Goal: Task Accomplishment & Management: Complete application form

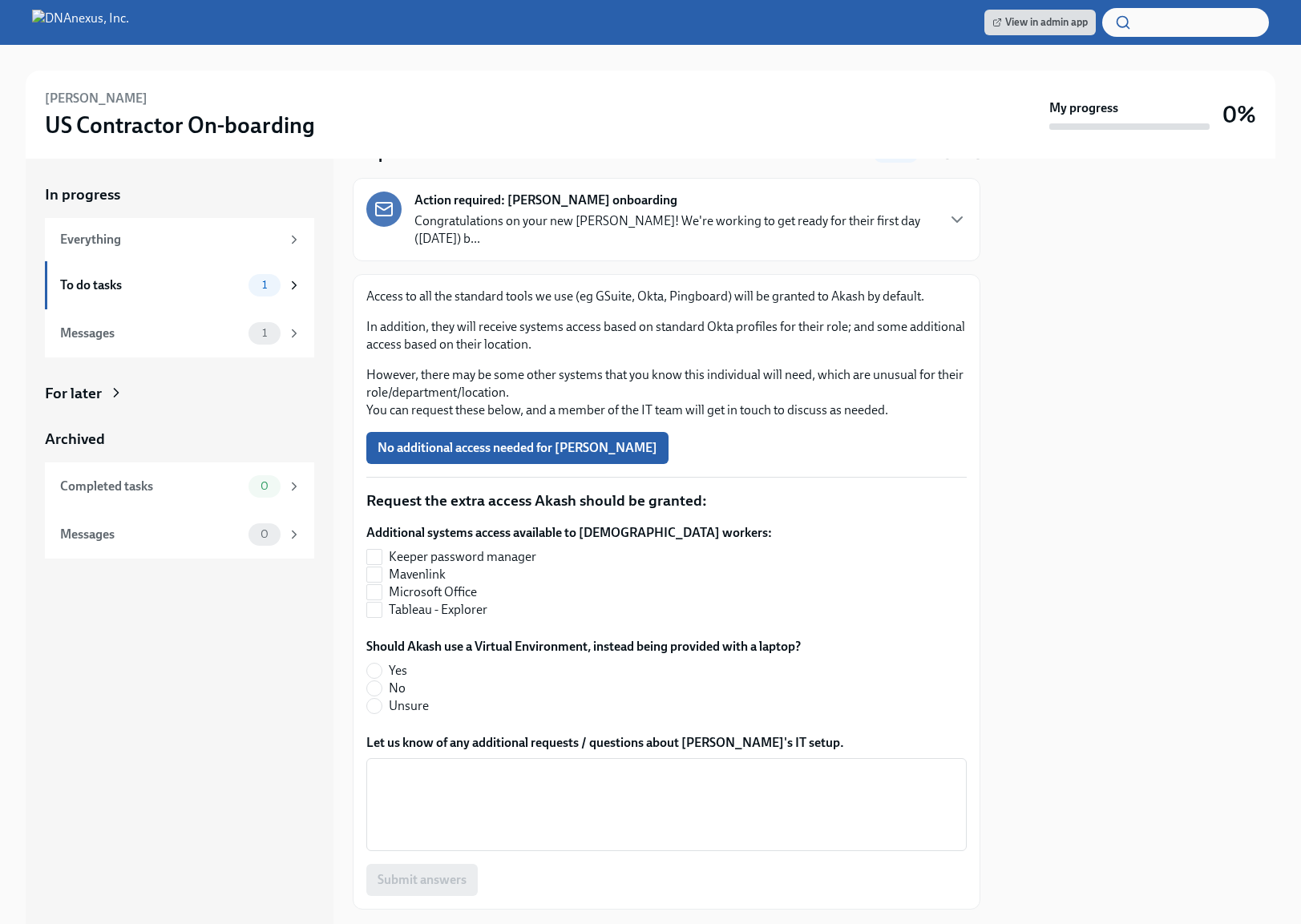
scroll to position [78, 0]
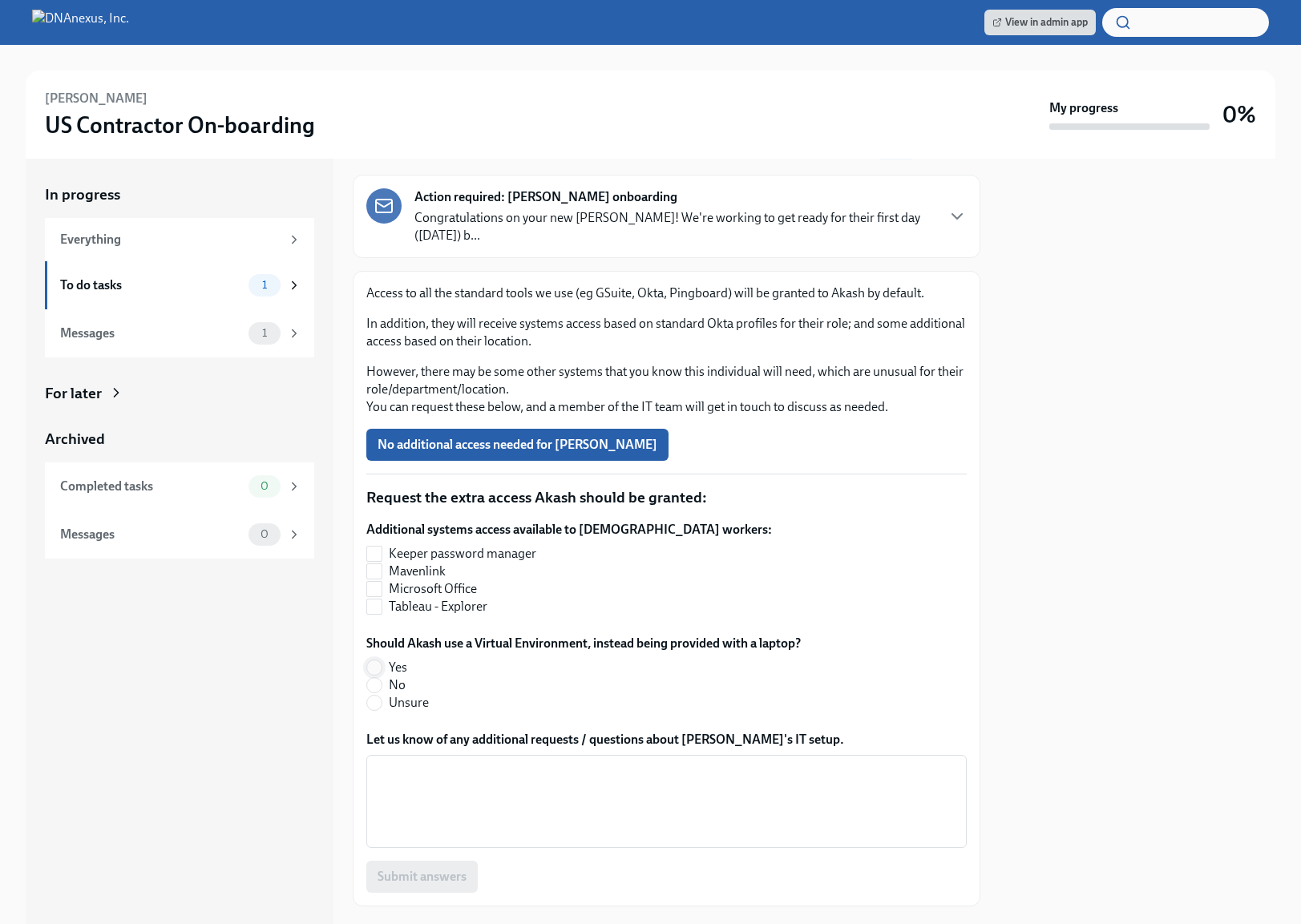
click at [380, 663] on input "Yes" at bounding box center [374, 667] width 15 height 15
radio input "true"
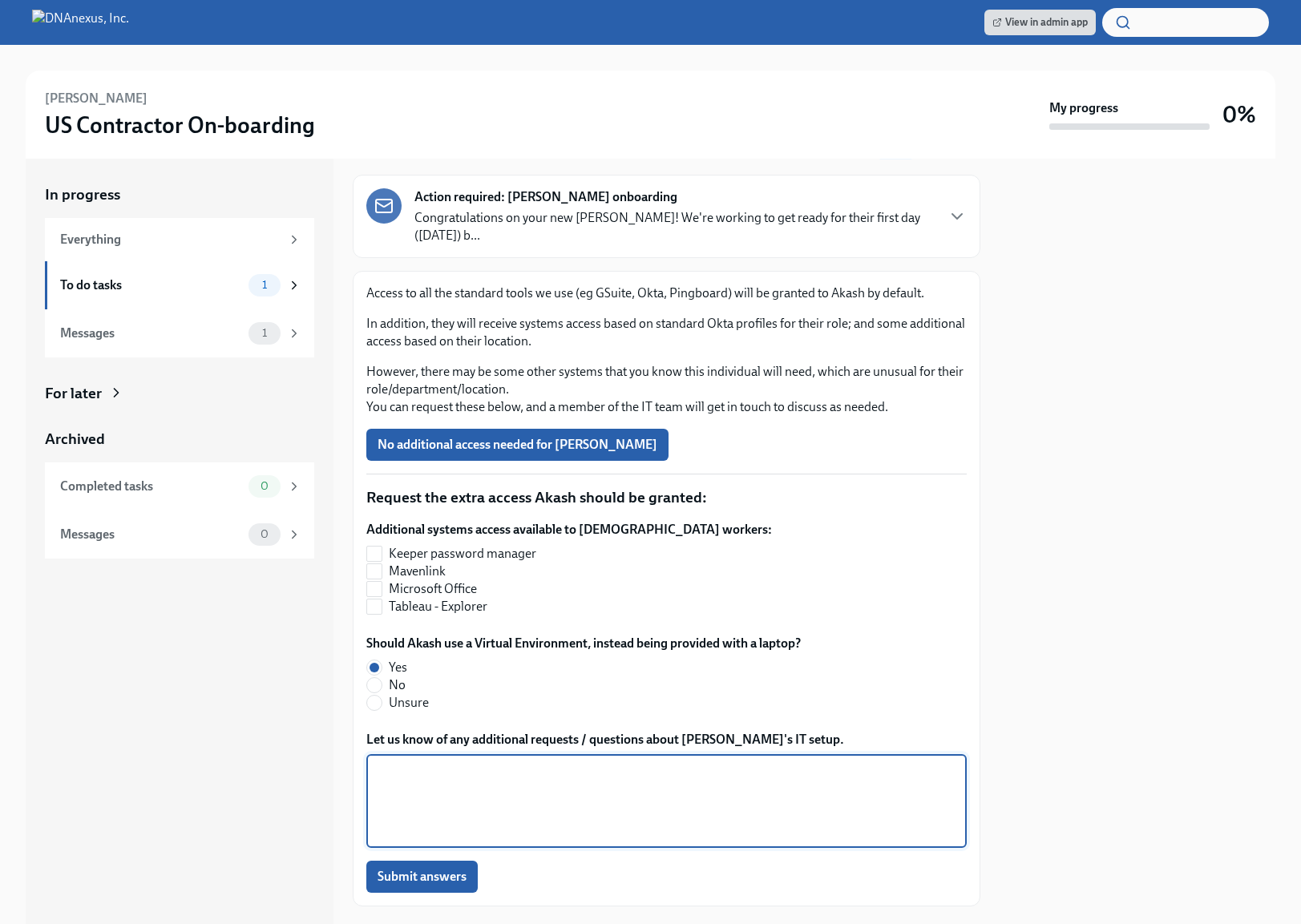
click at [456, 795] on textarea "Let us know of any additional requests / questions about Akash's IT setup." at bounding box center [666, 801] width 581 height 77
click at [472, 768] on textarea "He will need a SFDC" at bounding box center [666, 800] width 581 height 77
paste textarea "SFDC_PROD-DNAnexus-FinanceAccounting"
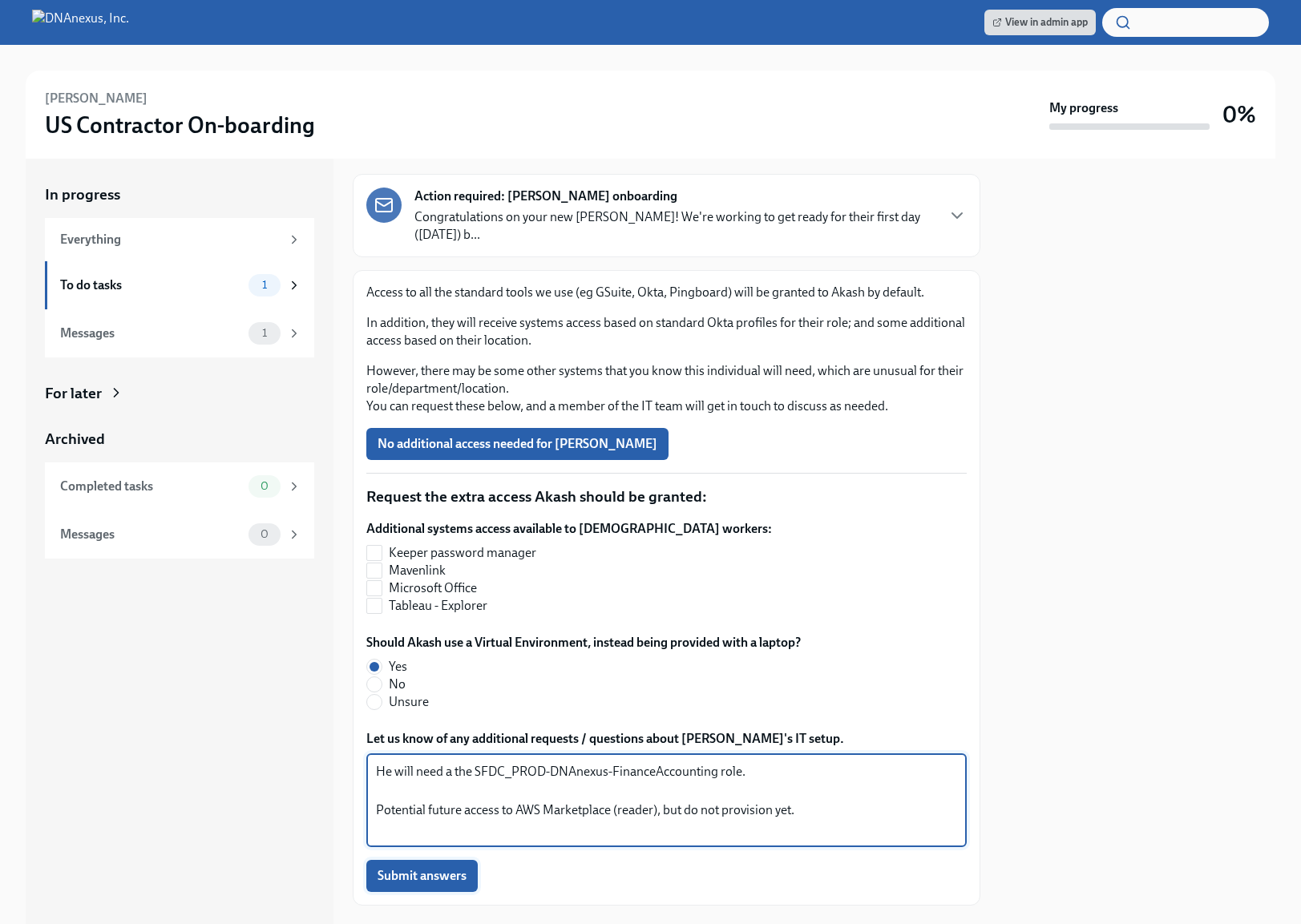
type textarea "He will need a the SFDC_PROD-DNAnexus-FinanceAccounting role. Potential future …"
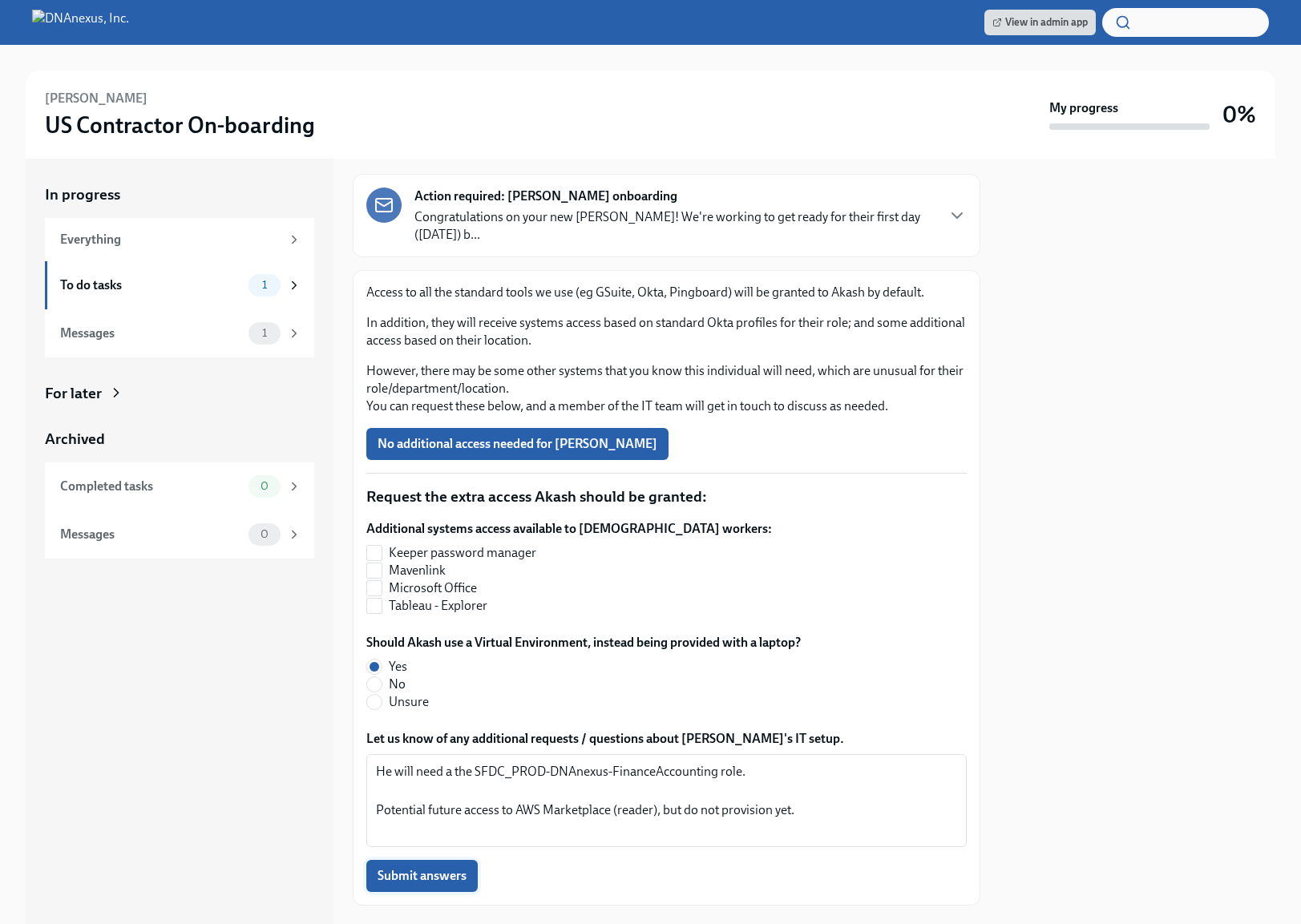
click at [422, 881] on span "Submit answers" at bounding box center [422, 876] width 89 height 16
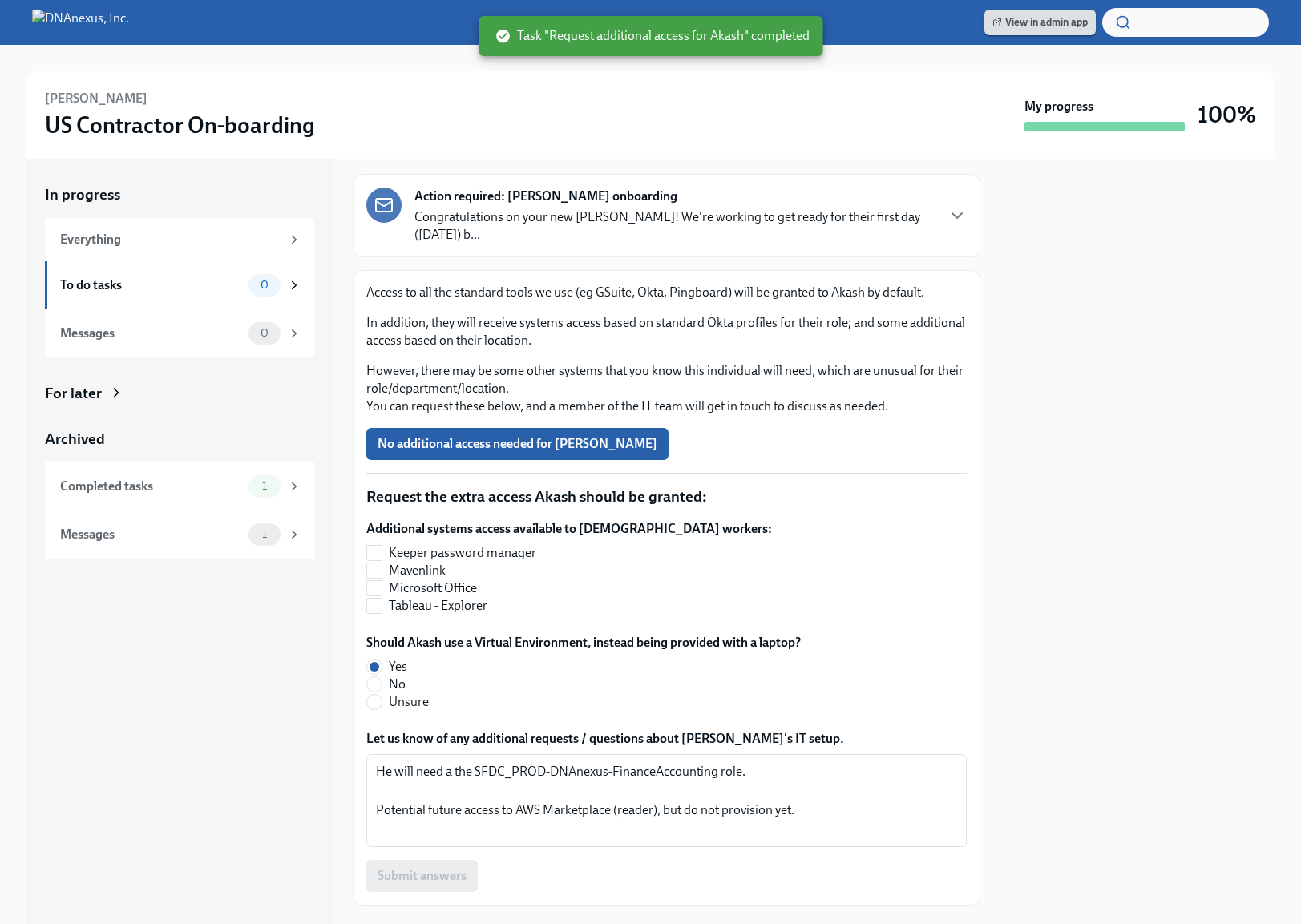
click at [1053, 8] on div "View in admin app" at bounding box center [1127, 22] width 285 height 29
click at [1050, 19] on span "View in admin app" at bounding box center [1040, 22] width 95 height 16
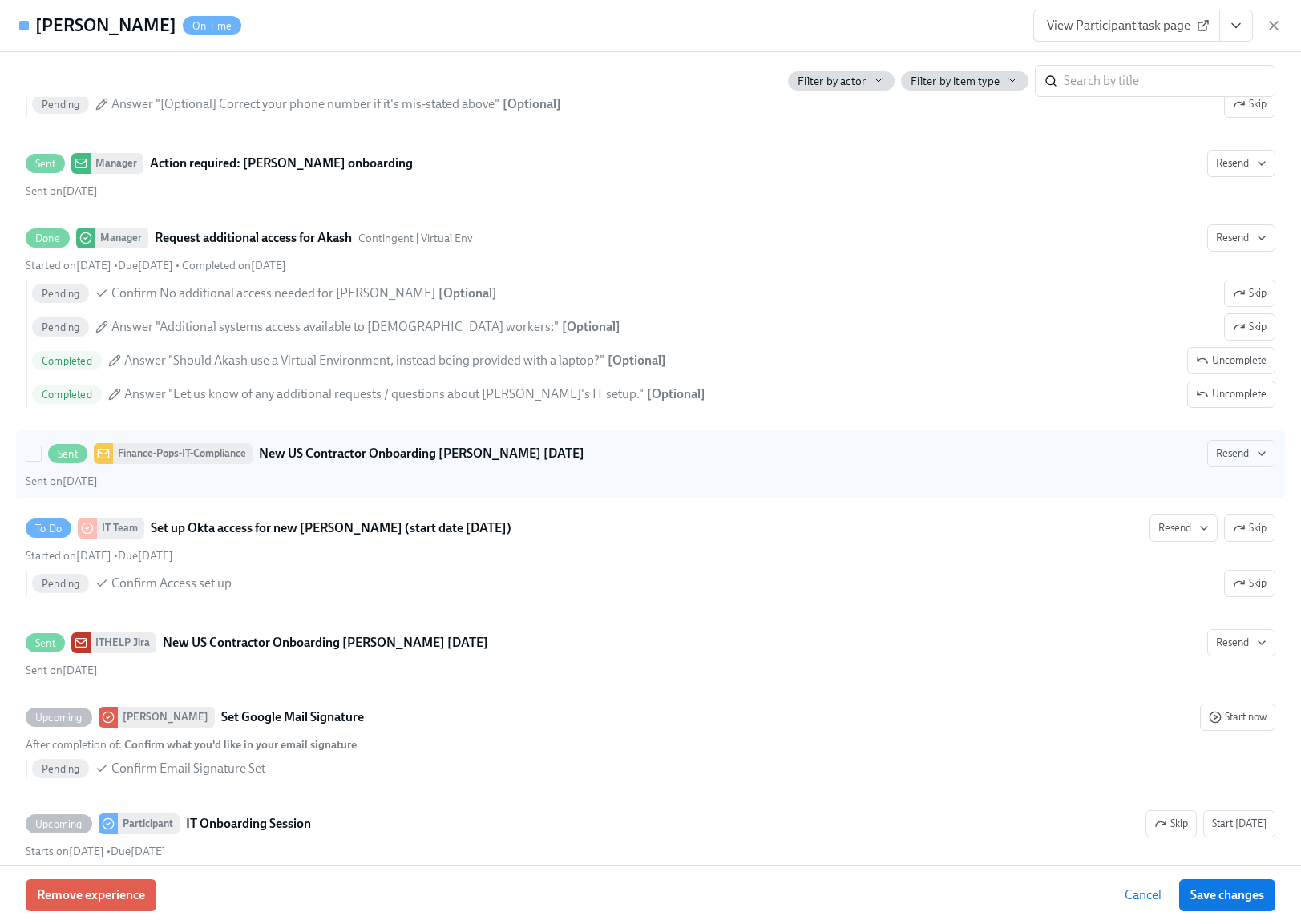
scroll to position [784, 0]
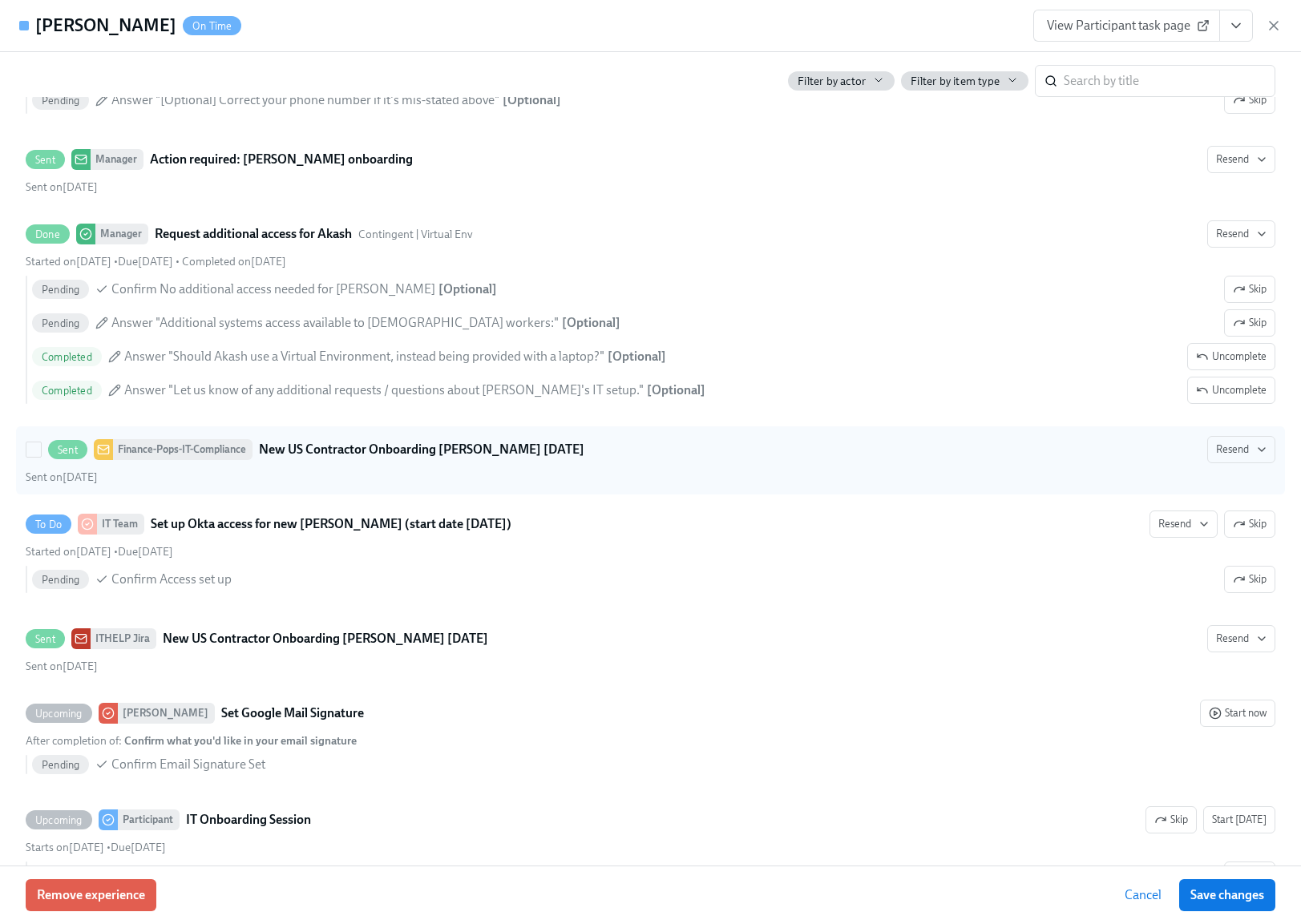
click at [464, 467] on div "Sent Finance-Pops-IT-Compliance New US Contractor Onboarding Akash Aggarwal Oct…" at bounding box center [650, 460] width 1250 height 48
click at [41, 457] on input "Sent Finance-Pops-IT-Compliance New US Contractor Onboarding Akash Aggarwal Oct…" at bounding box center [33, 449] width 15 height 15
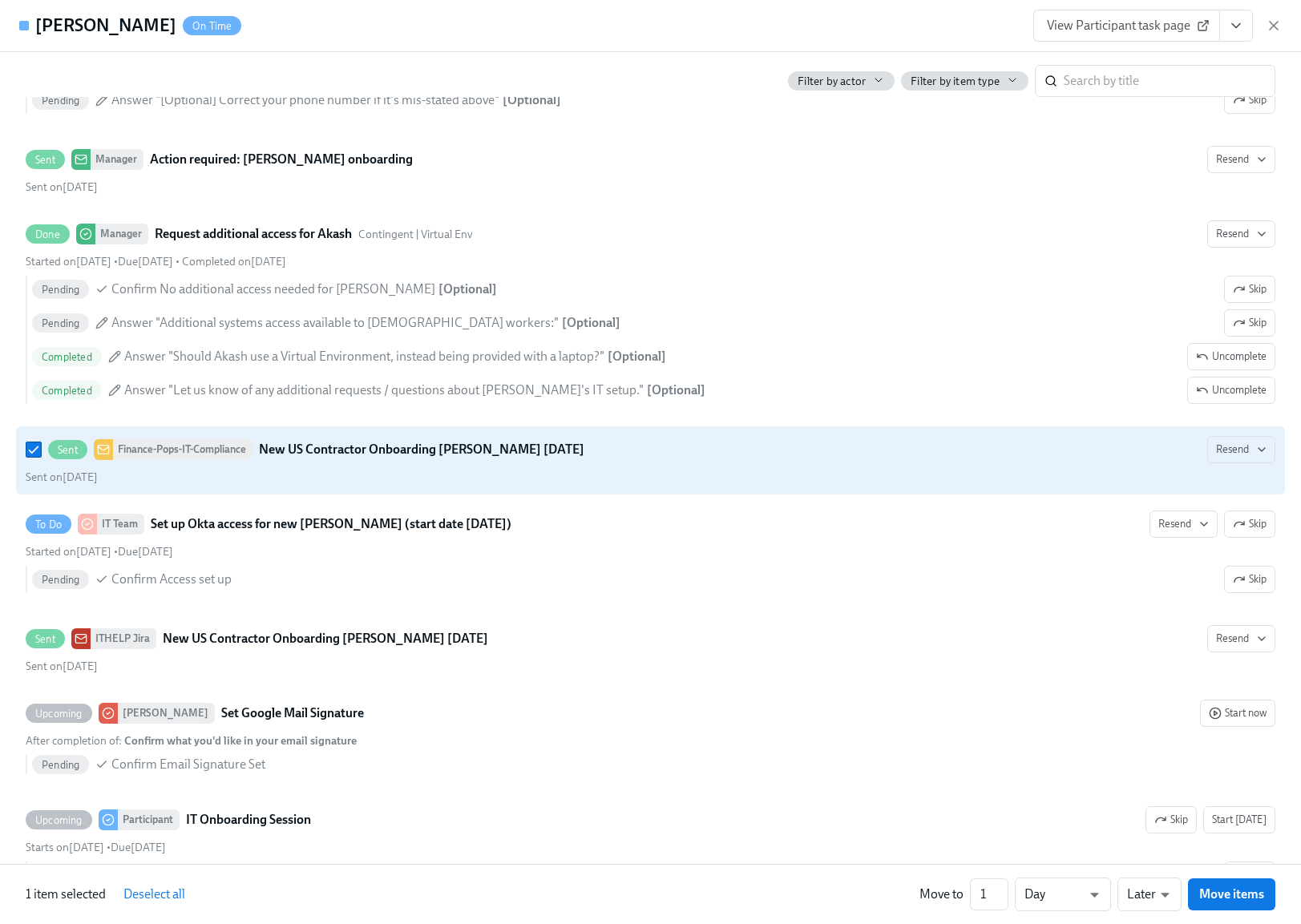
click at [461, 452] on strong "New US Contractor Onboarding Akash Aggarwal Oct 13 2025" at bounding box center [421, 449] width 325 height 19
click at [41, 452] on input "Sent Finance-Pops-IT-Compliance New US Contractor Onboarding Akash Aggarwal Oct…" at bounding box center [33, 449] width 15 height 15
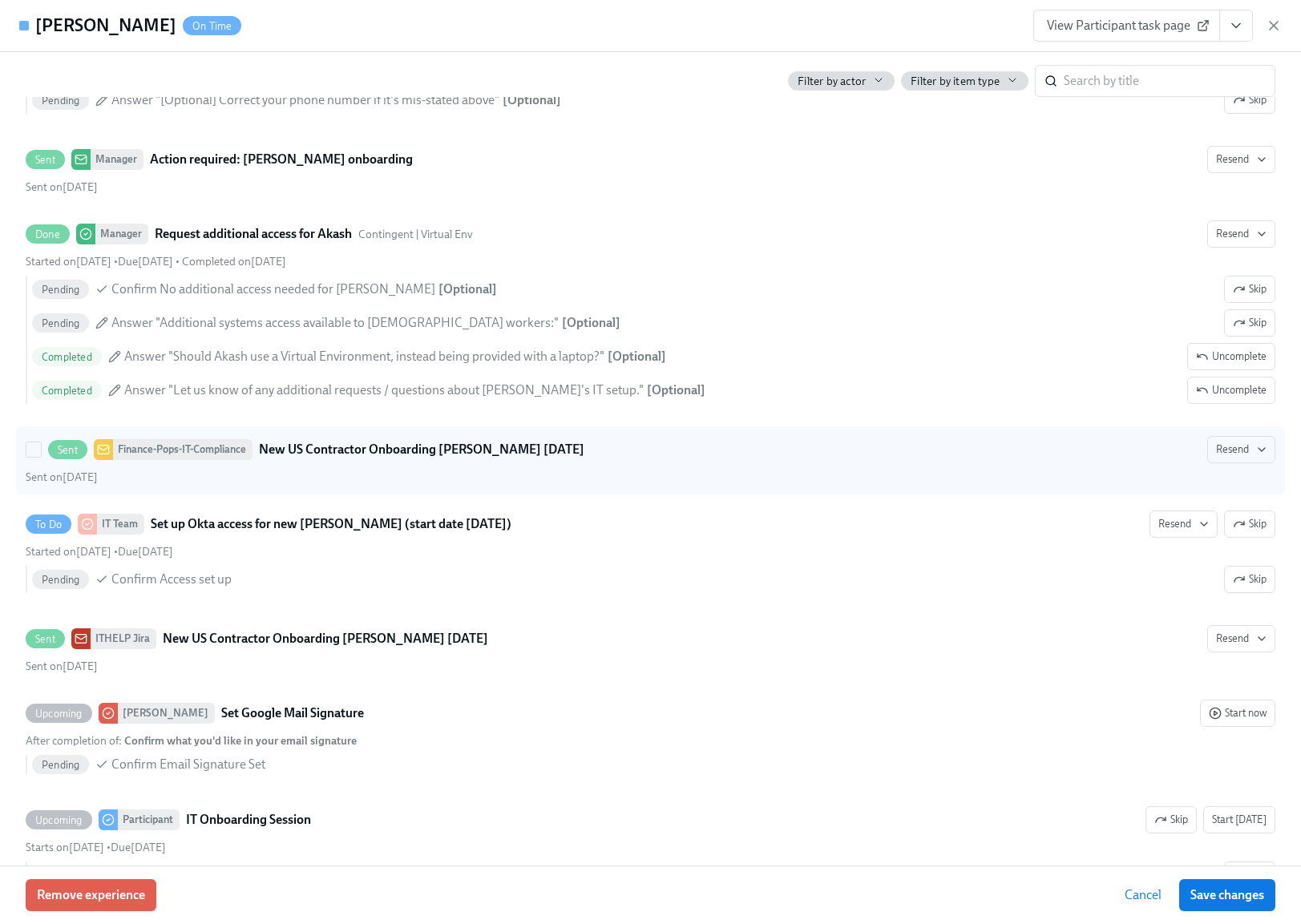
click at [160, 454] on div "Finance-Pops-IT-Compliance" at bounding box center [183, 450] width 139 height 21
click at [41, 454] on input "Sent Finance-Pops-IT-Compliance New US Contractor Onboarding Akash Aggarwal Oct…" at bounding box center [33, 449] width 15 height 15
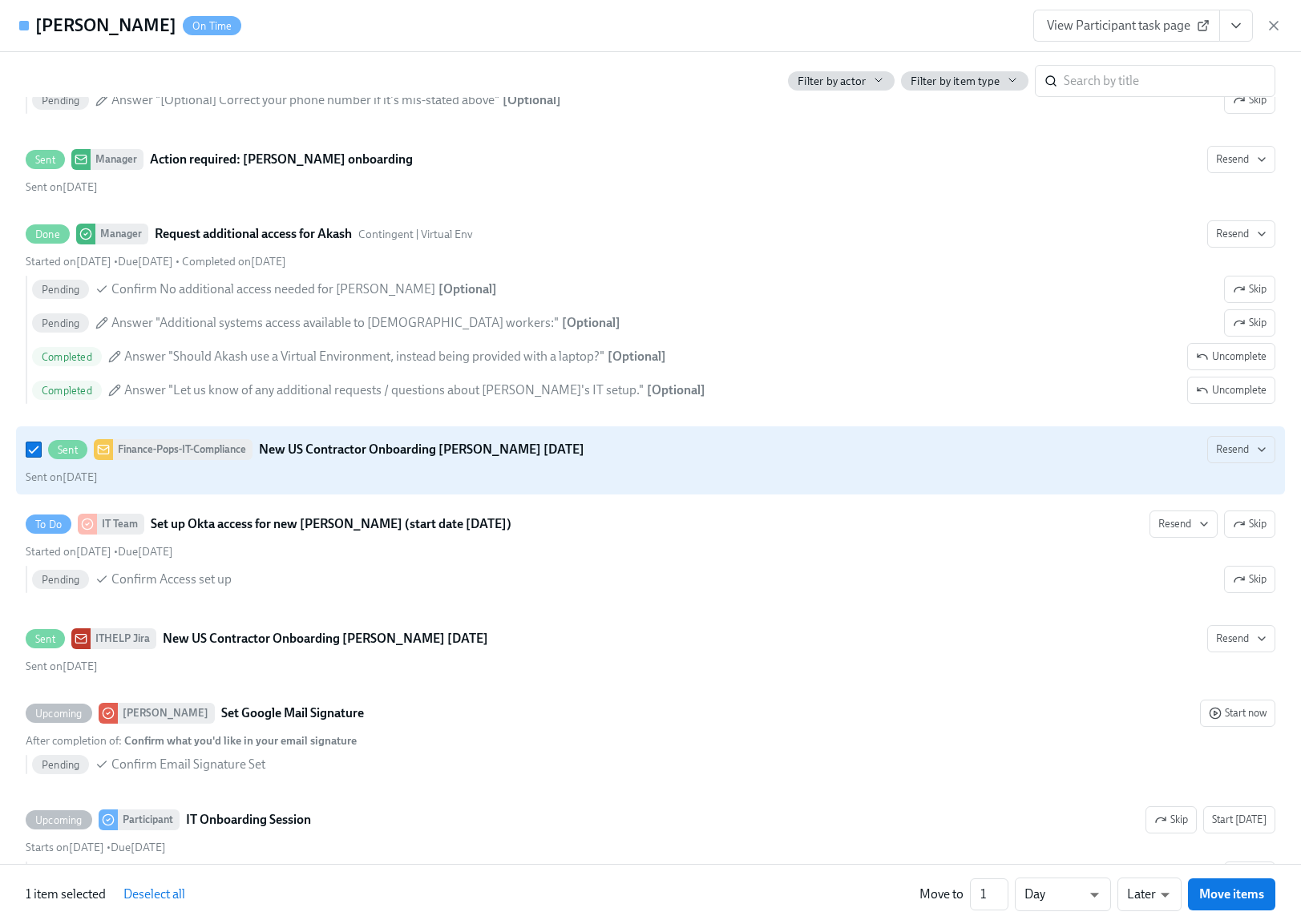
click at [160, 454] on div "Finance-Pops-IT-Compliance" at bounding box center [183, 450] width 139 height 21
click at [41, 454] on input "Sent Finance-Pops-IT-Compliance New US Contractor Onboarding Akash Aggarwal Oct…" at bounding box center [33, 449] width 15 height 15
checkbox input "false"
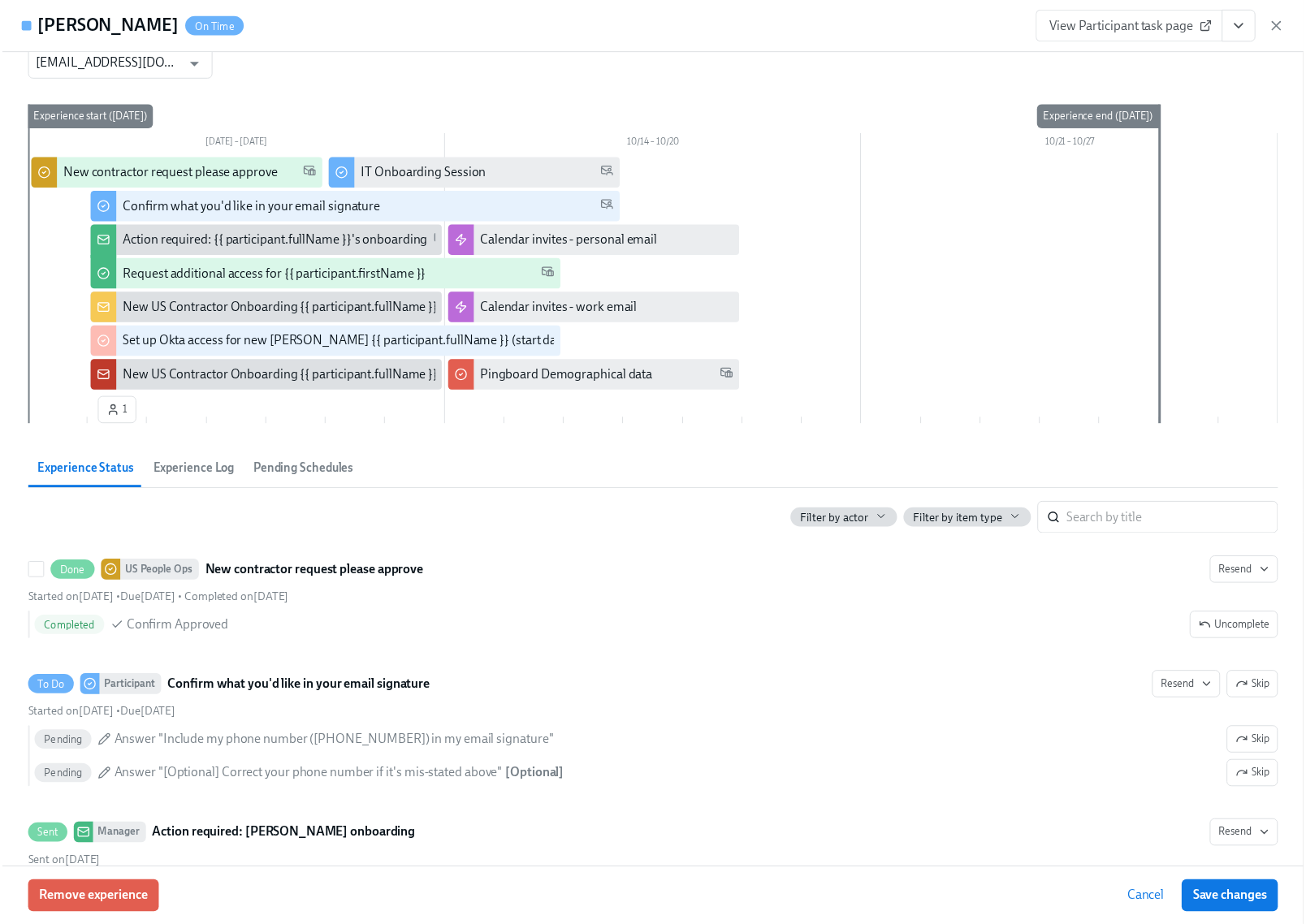
scroll to position [0, 0]
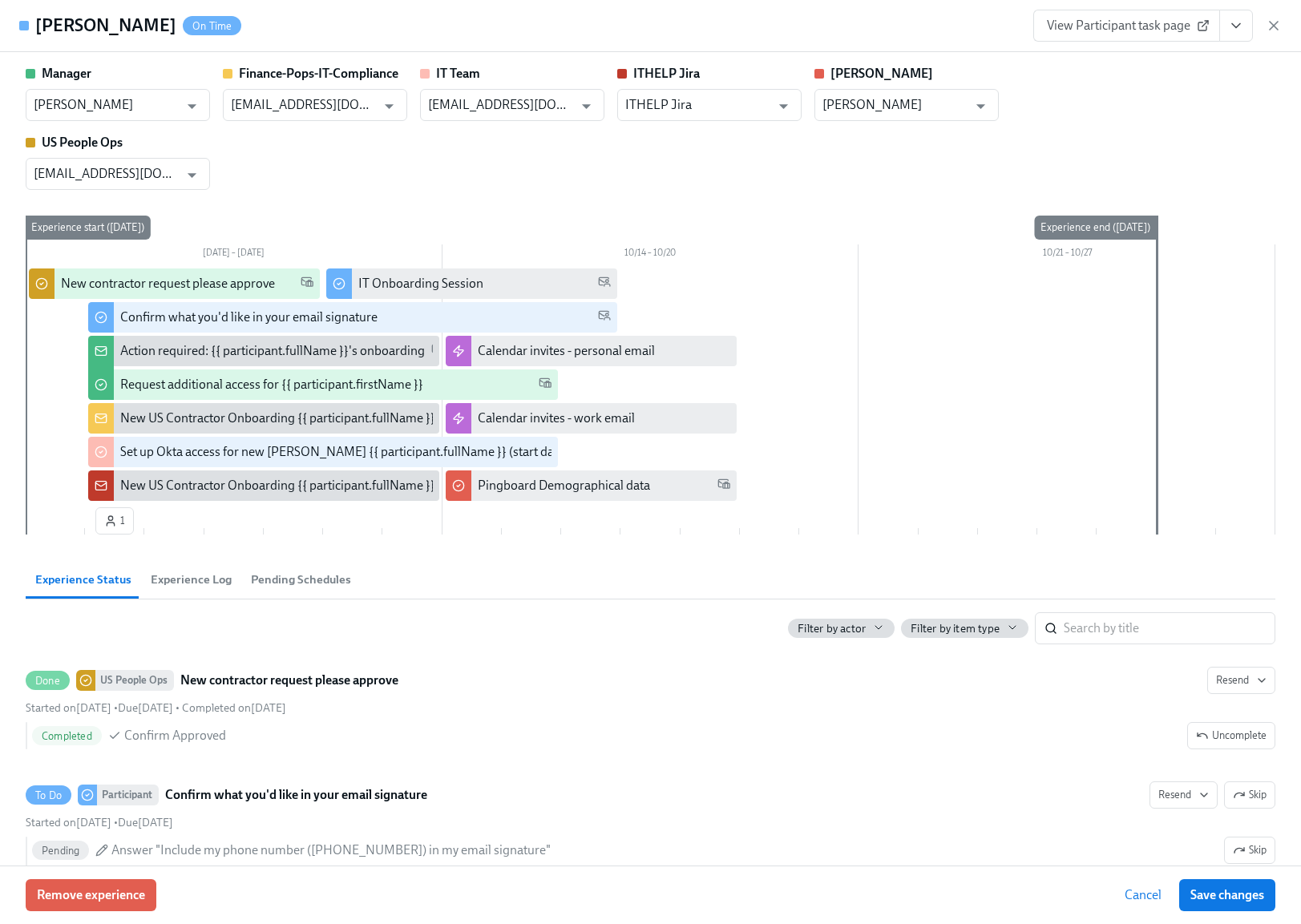
click at [202, 419] on div "New US Contractor Onboarding {{ participant.fullName }} {{ participant.startDat…" at bounding box center [393, 418] width 547 height 17
click at [145, 417] on div "New US Contractor Onboarding {{ participant.fullName }} {{ participant.startDat…" at bounding box center [393, 418] width 547 height 17
click at [1280, 24] on icon "button" at bounding box center [1274, 25] width 16 height 16
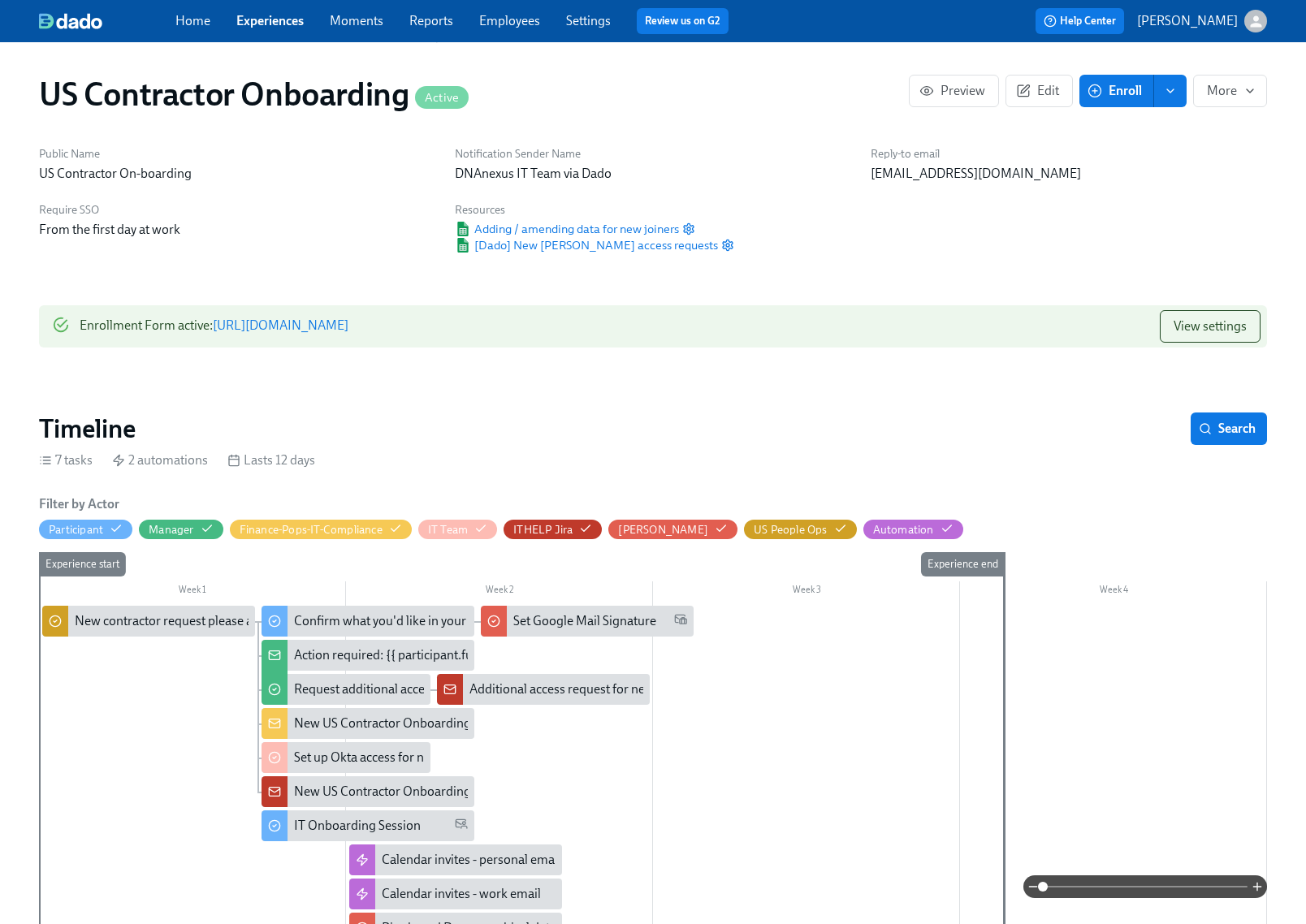
scroll to position [116, 0]
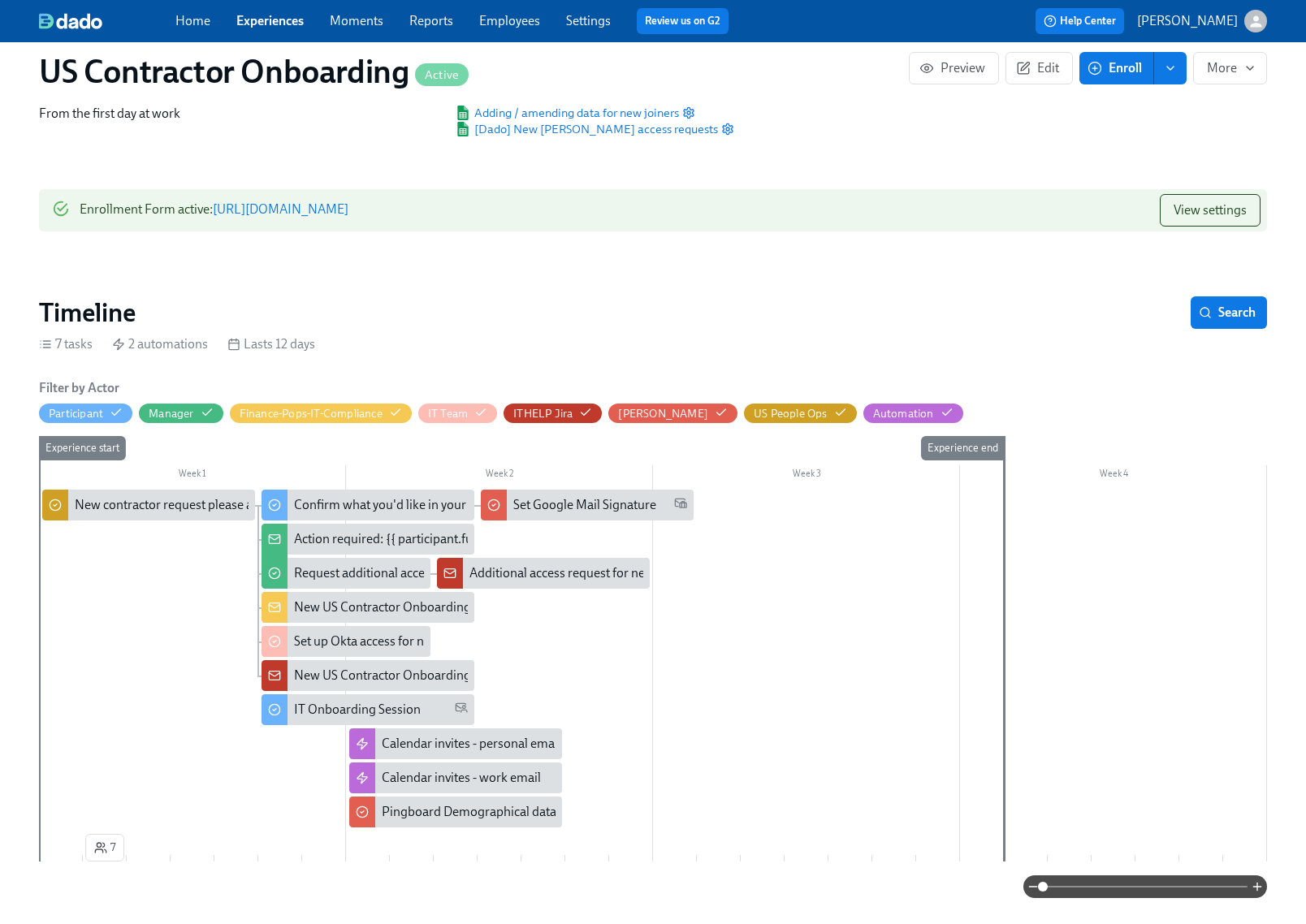
click at [328, 608] on div "New US Contractor Onboarding {{ participant.fullName }} {{ participant.startDat…" at bounding box center [571, 607] width 554 height 18
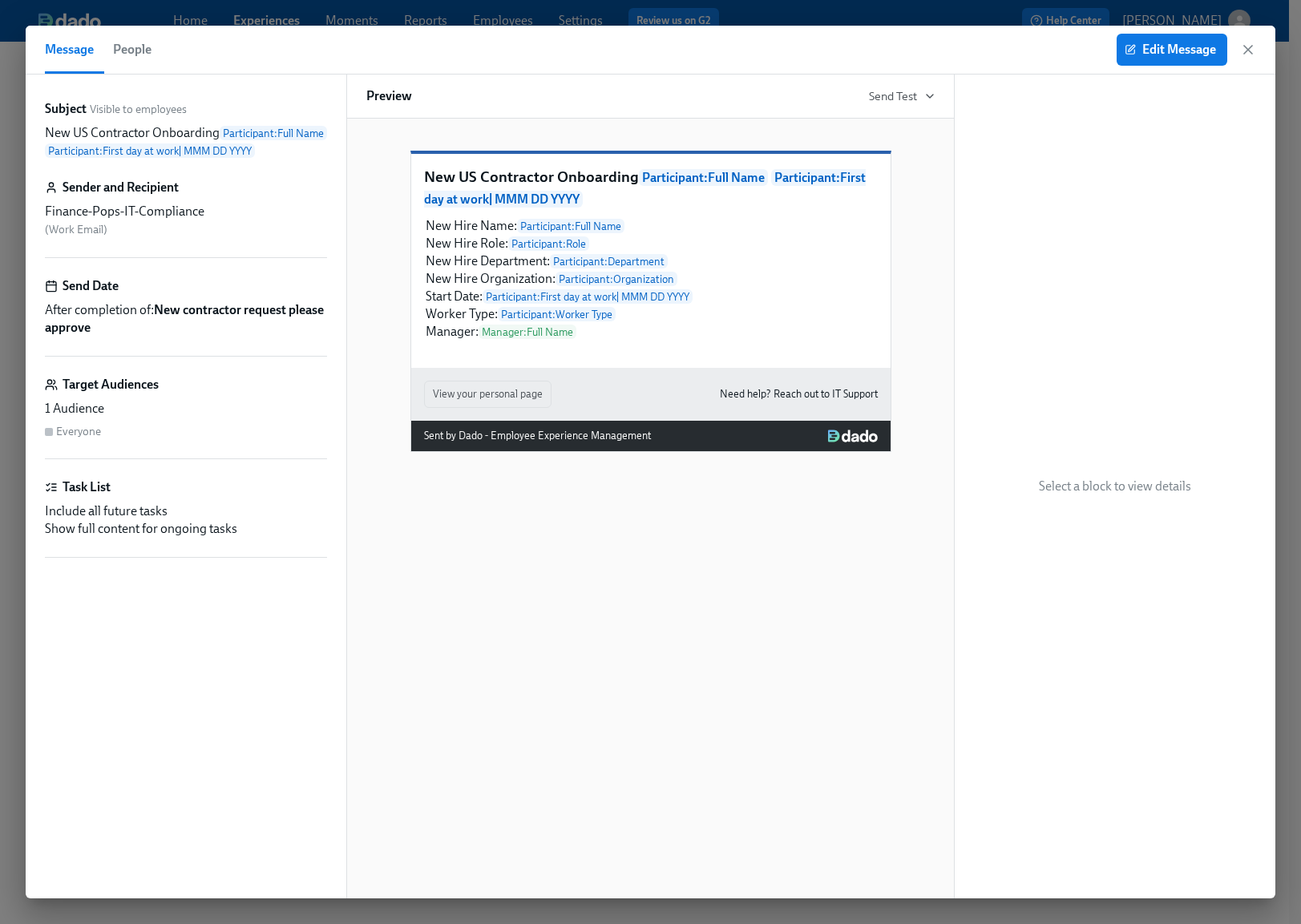
click at [190, 214] on div "Finance-Pops-IT-Compliance" at bounding box center [185, 211] width 282 height 17
click at [114, 216] on div "Finance-Pops-IT-Compliance" at bounding box center [185, 211] width 282 height 17
click at [1255, 44] on icon "button" at bounding box center [1248, 49] width 16 height 16
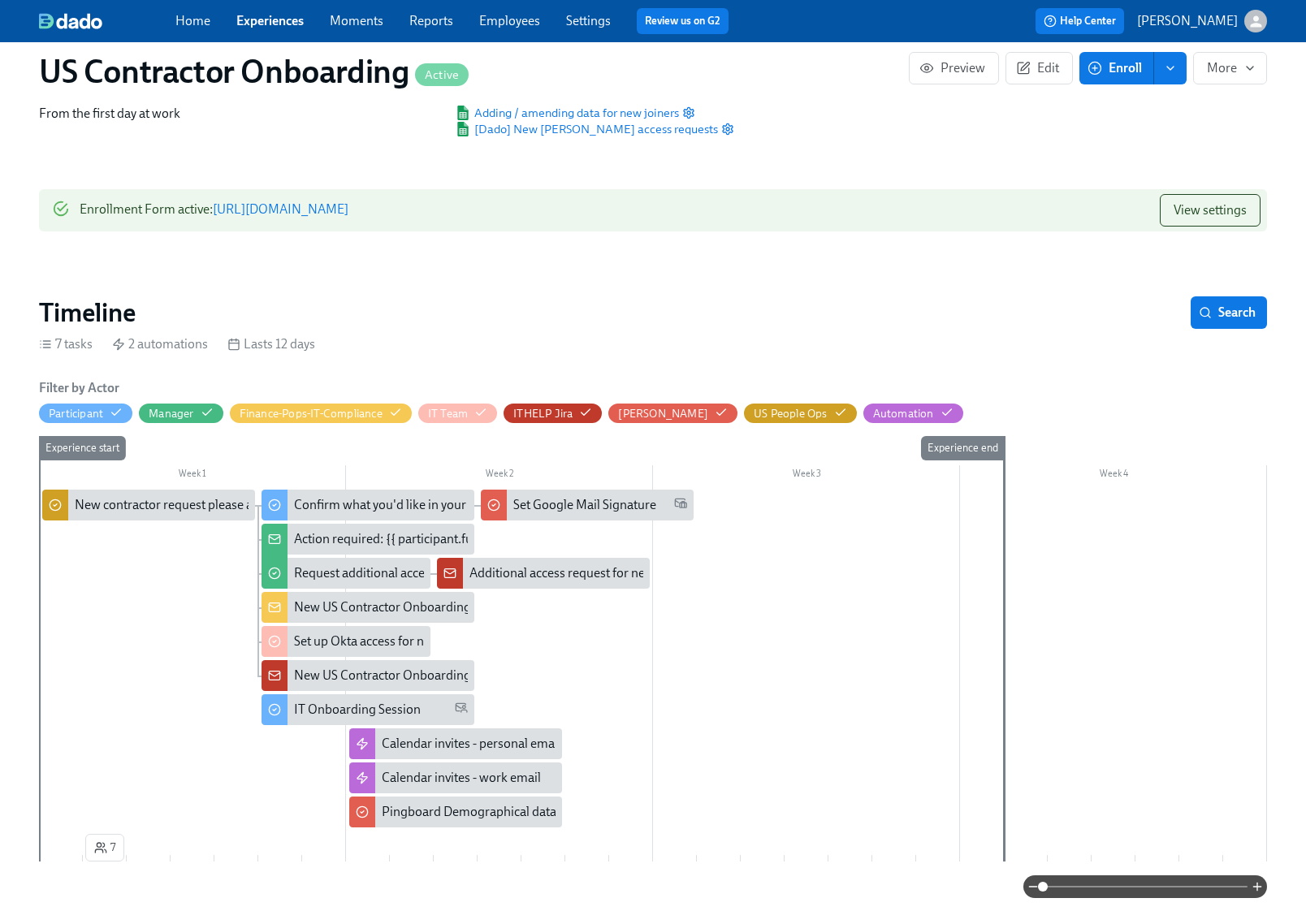
click at [563, 17] on div "Home Experiences Moments Reports Employees Settings Review us on G2" at bounding box center [458, 21] width 566 height 26
click at [572, 18] on link "Settings" at bounding box center [589, 21] width 45 height 16
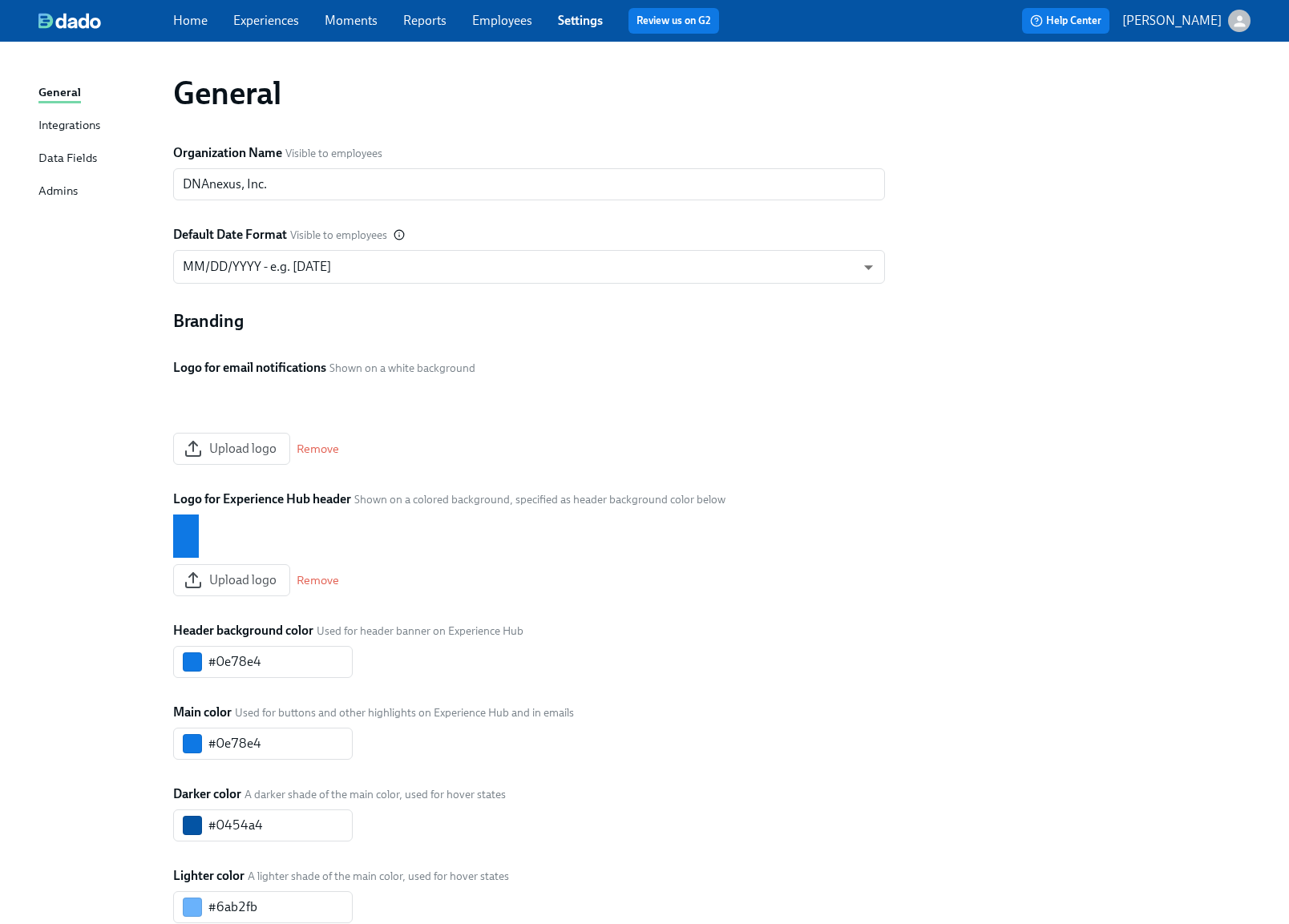
click at [520, 21] on link "Employees" at bounding box center [502, 20] width 60 height 15
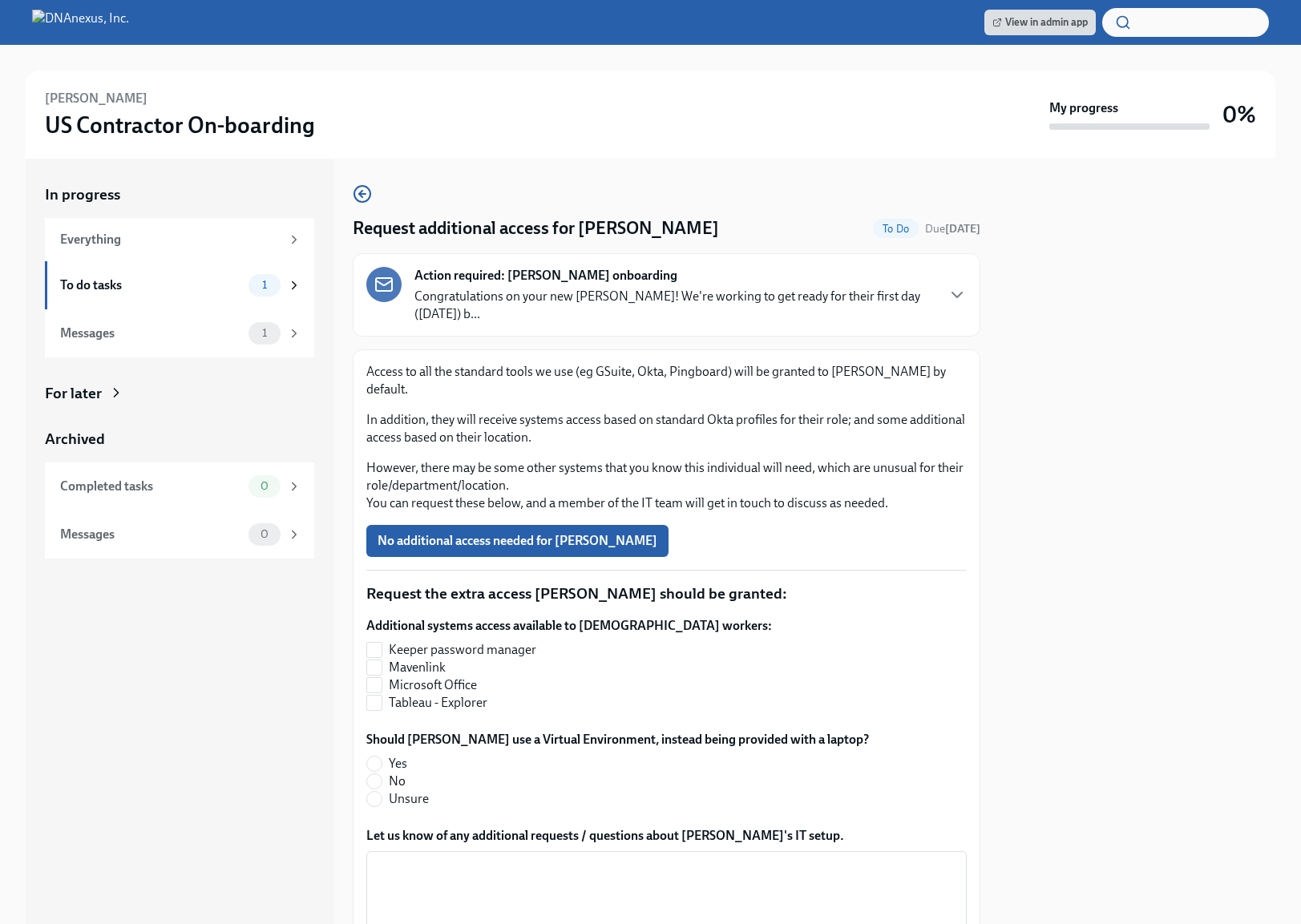
scroll to position [112, 0]
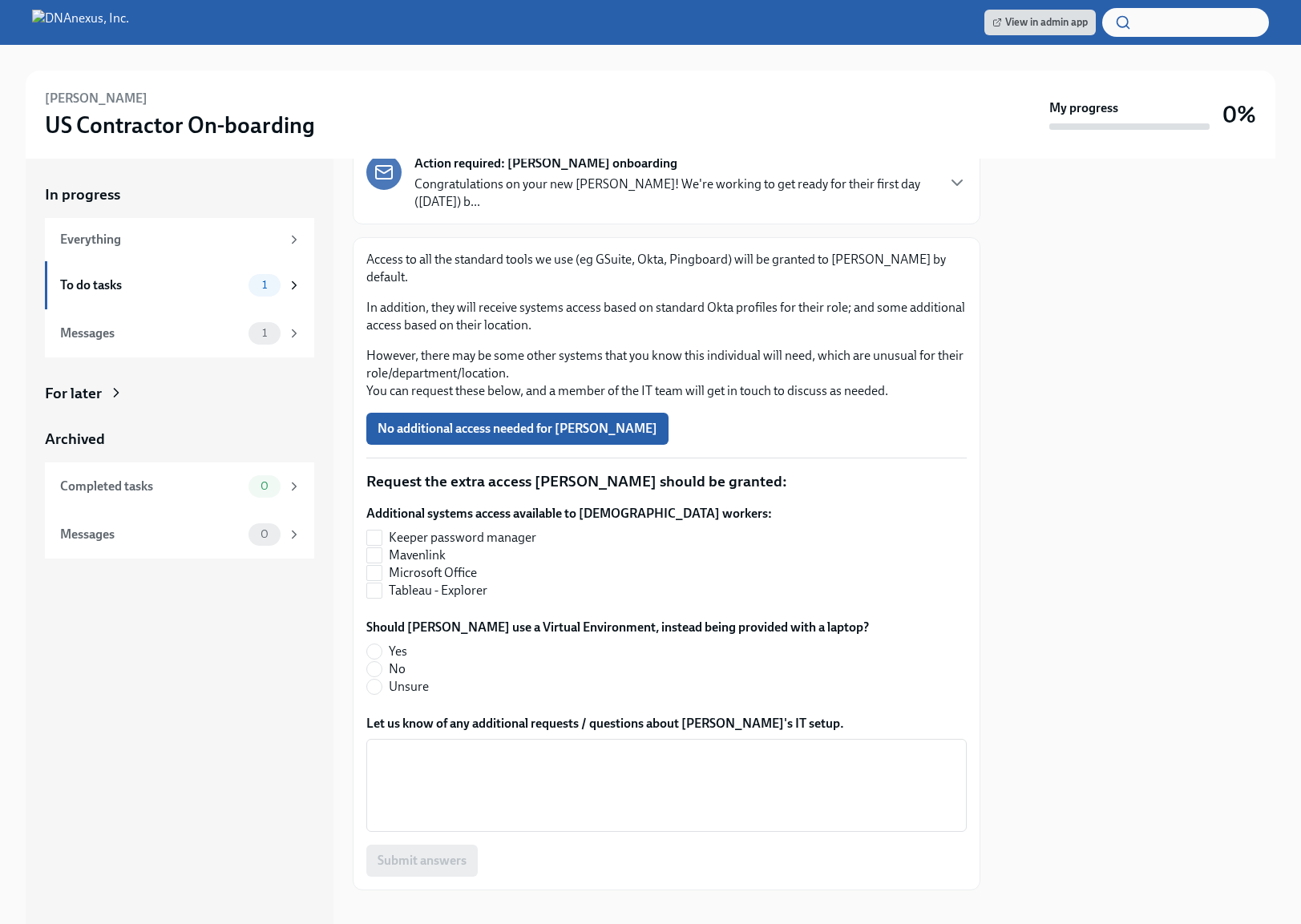
click at [384, 643] on label "Yes" at bounding box center [611, 652] width 490 height 17
click at [382, 644] on input "Yes" at bounding box center [374, 651] width 15 height 15
radio input "true"
click at [381, 662] on input "No" at bounding box center [374, 669] width 15 height 15
radio input "true"
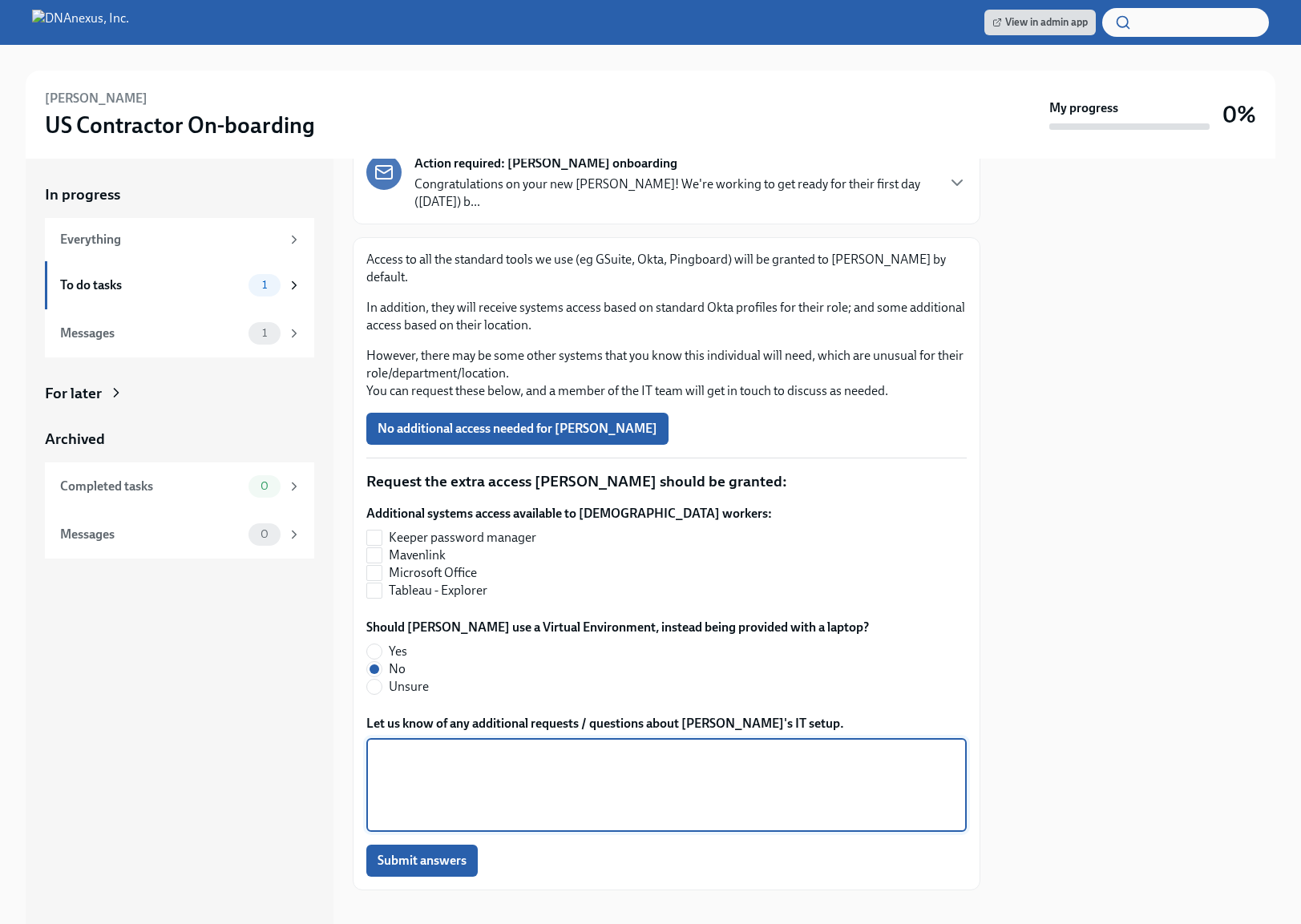
click at [465, 747] on textarea "Let us know of any additional requests / questions about Janelle's IT setup." at bounding box center [666, 785] width 581 height 77
paste textarea "https://groups.google.com/a/dnanexus.com/g/newhire/settings"
type textarea "https://groups.google.com/a/dnanexus.com/g/newhire/settings"
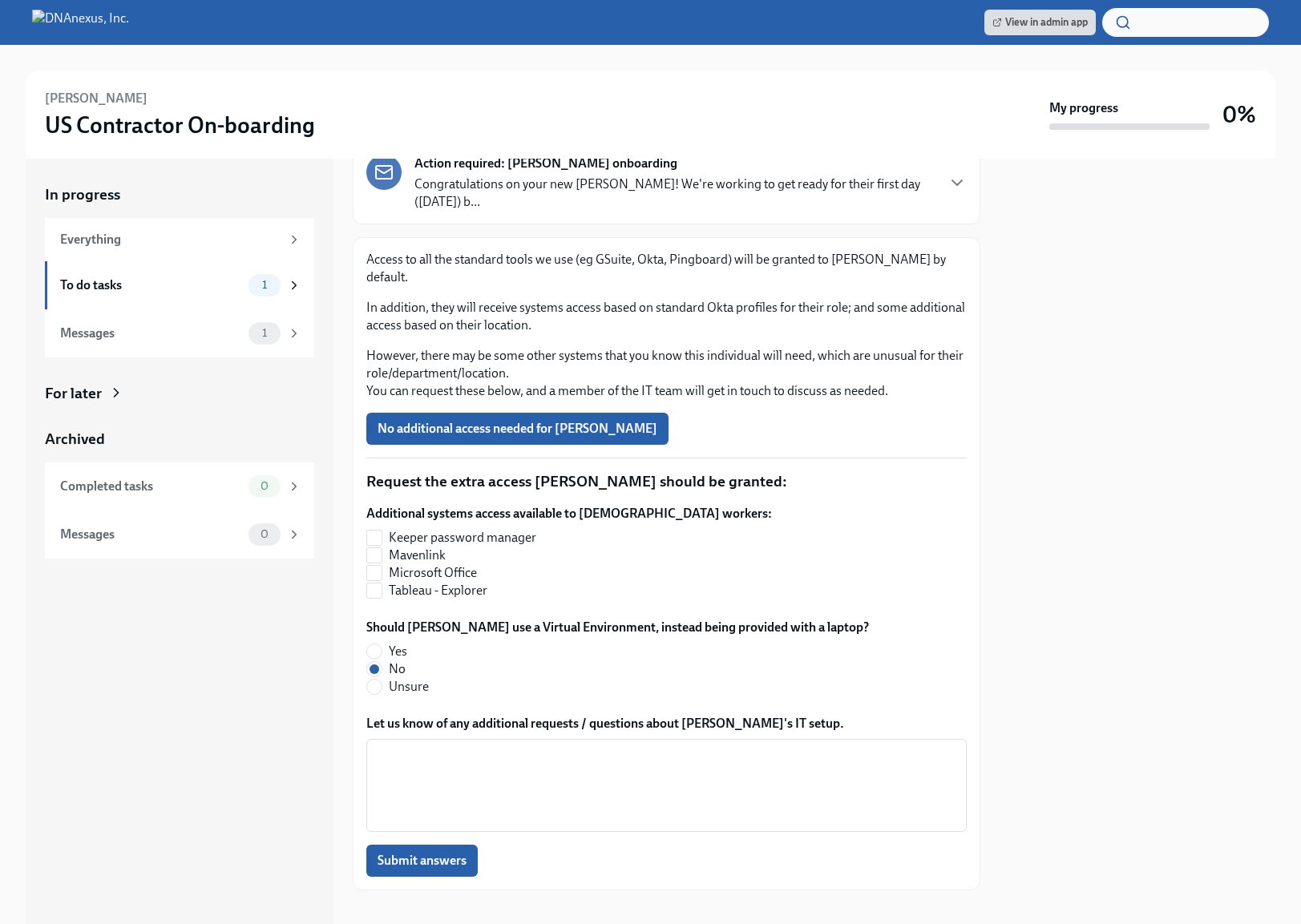
scroll to position [111, 0]
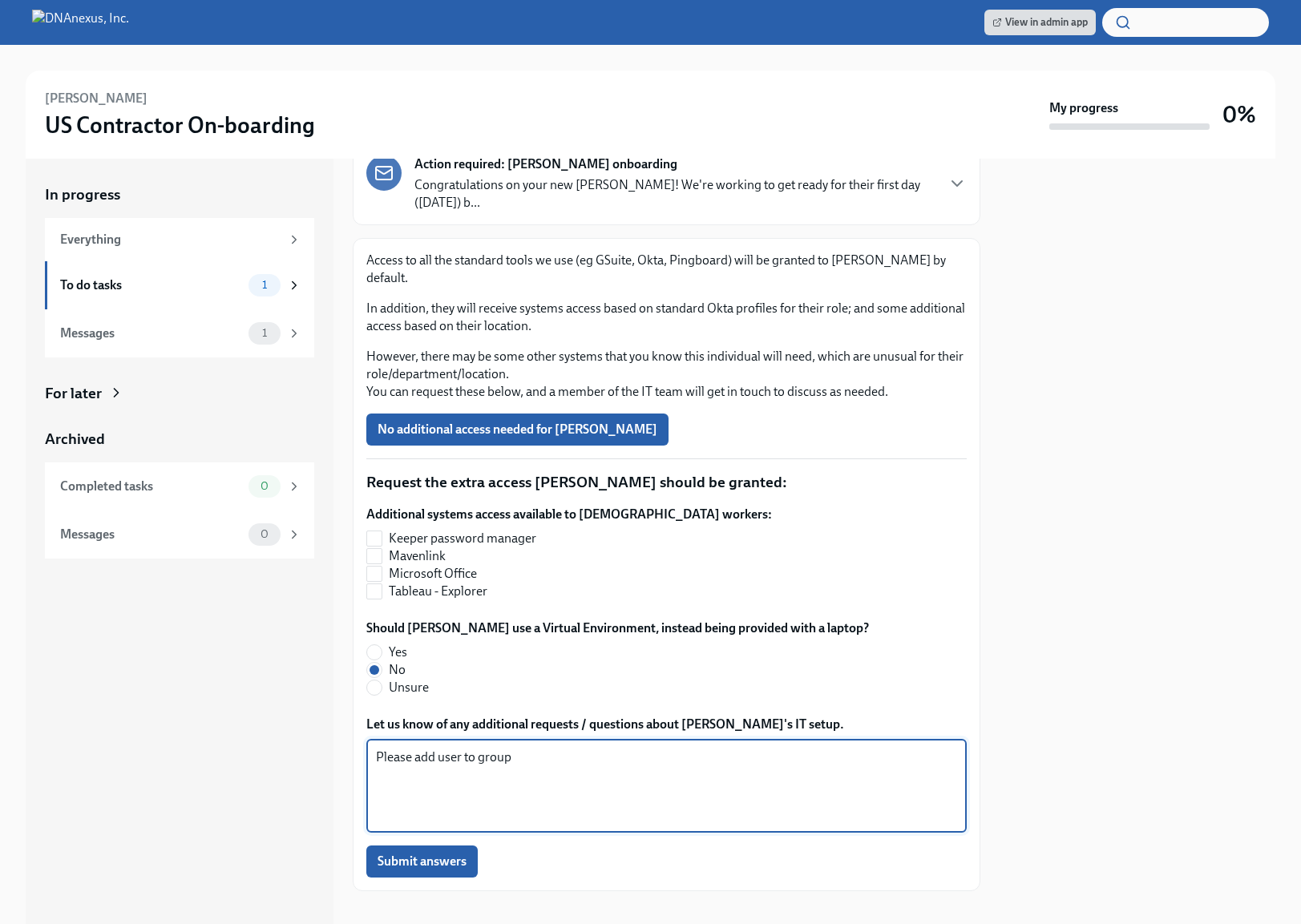
paste textarea "https://dnanexus-admin.okta.com/admin/group/00gbi98h71csY2VJ9297"
click at [933, 748] on textarea "Please add user to group https://dnanexus-admin.okta.com/admin/group/00gbi98h71…" at bounding box center [666, 785] width 581 height 77
drag, startPoint x: 930, startPoint y: 738, endPoint x: 514, endPoint y: 733, distance: 416.0
click at [514, 748] on textarea "Please add user to group https://dnanexus-admin.okta.com/admin/group/00gbi98h71…" at bounding box center [666, 785] width 581 height 77
paste textarea "SFDC_PROD-DNAnexus-FinanceAccounting"
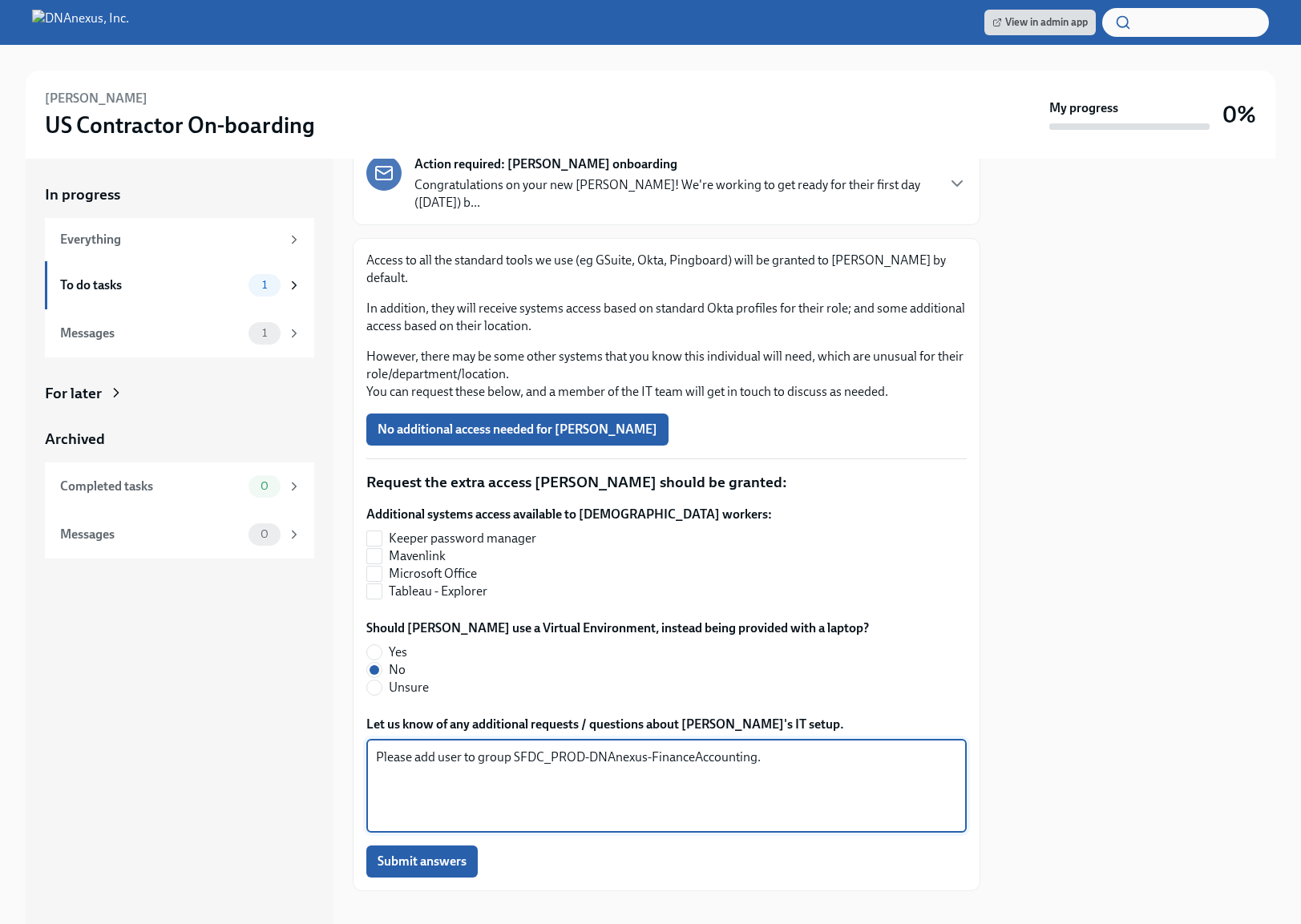
type textarea "Please add user to group SFDC_PROD-DNAnexus-FinanceAccounting."
click at [443, 853] on span "Submit answers" at bounding box center [422, 861] width 89 height 16
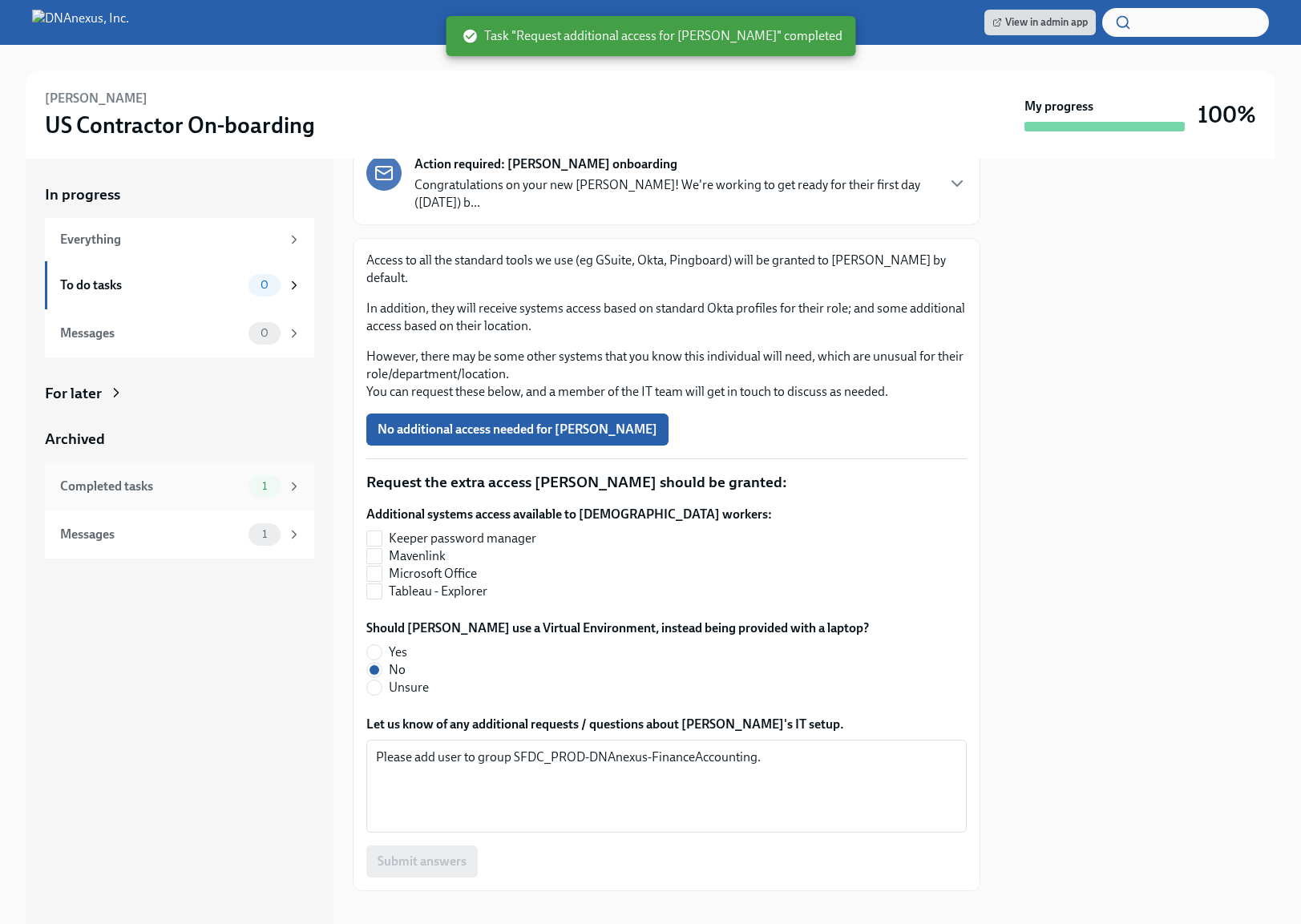
click at [226, 488] on div "Completed tasks" at bounding box center [151, 486] width 182 height 17
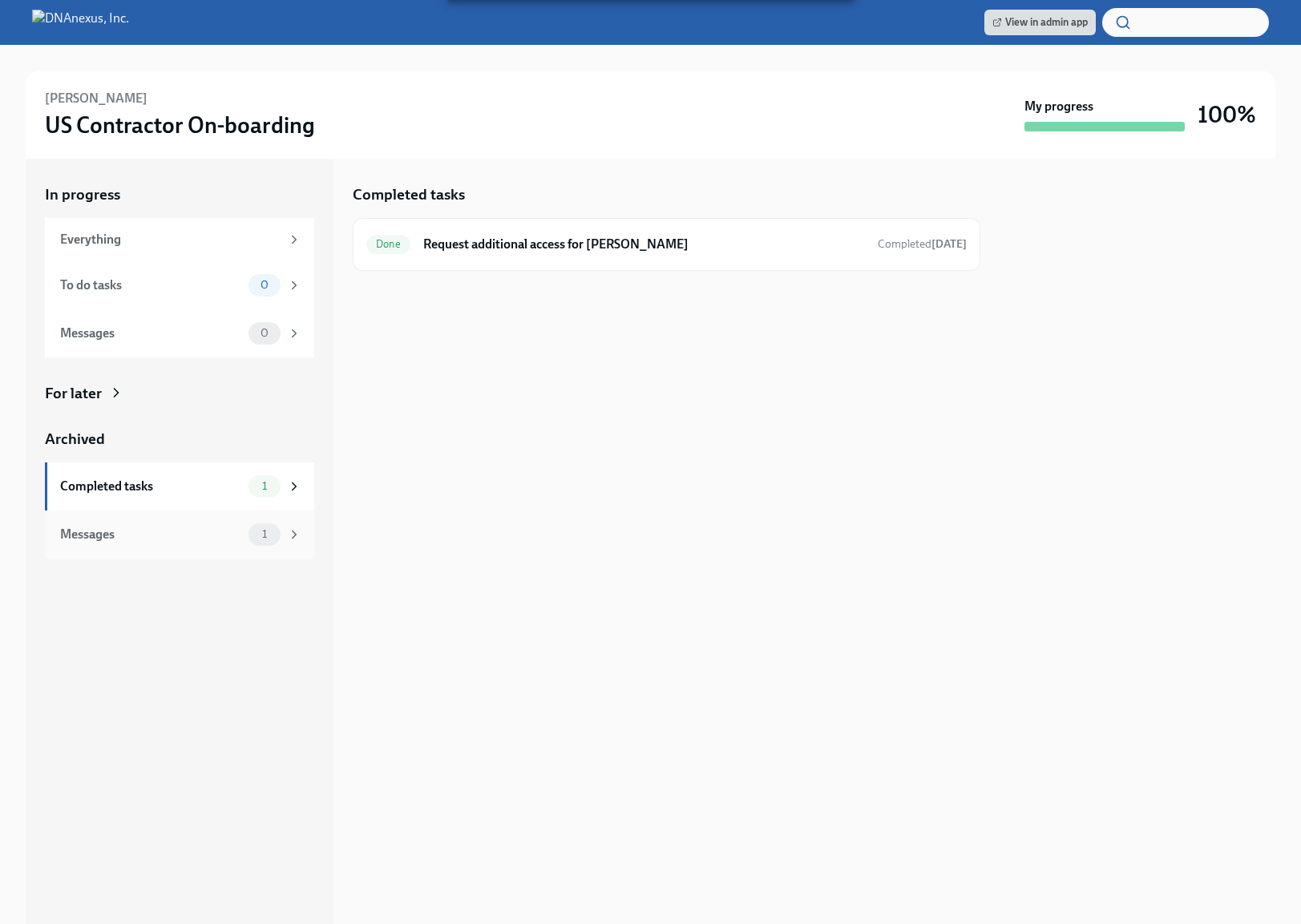
click at [210, 526] on div "Messages" at bounding box center [151, 535] width 182 height 17
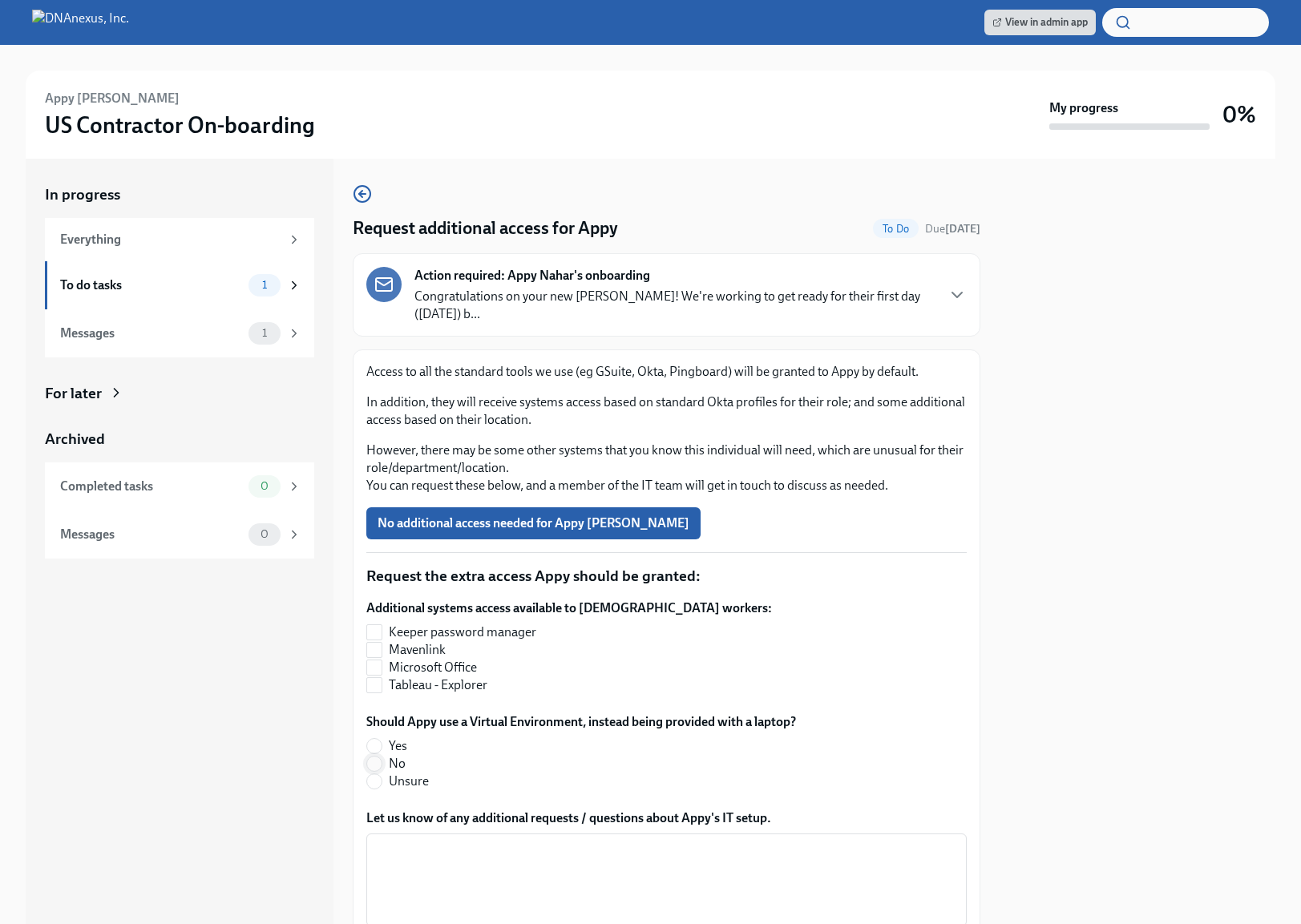
click at [367, 757] on input "No" at bounding box center [374, 763] width 15 height 15
radio input "true"
click at [380, 682] on input "Tableau - Explorer" at bounding box center [374, 685] width 15 height 15
checkbox input "true"
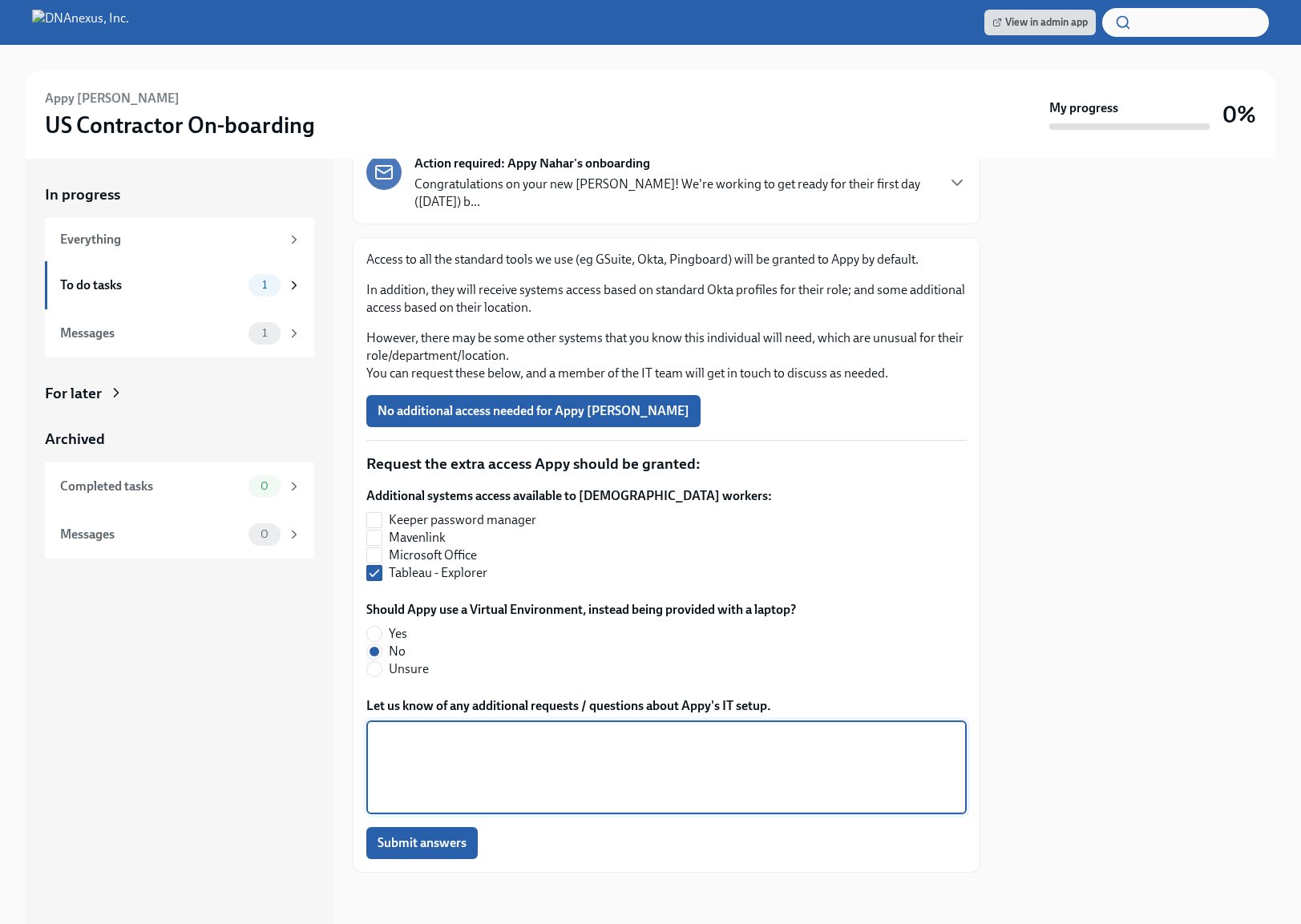
click at [464, 751] on textarea "Let us know of any additional requests / questions about Appy's IT setup." at bounding box center [666, 767] width 581 height 77
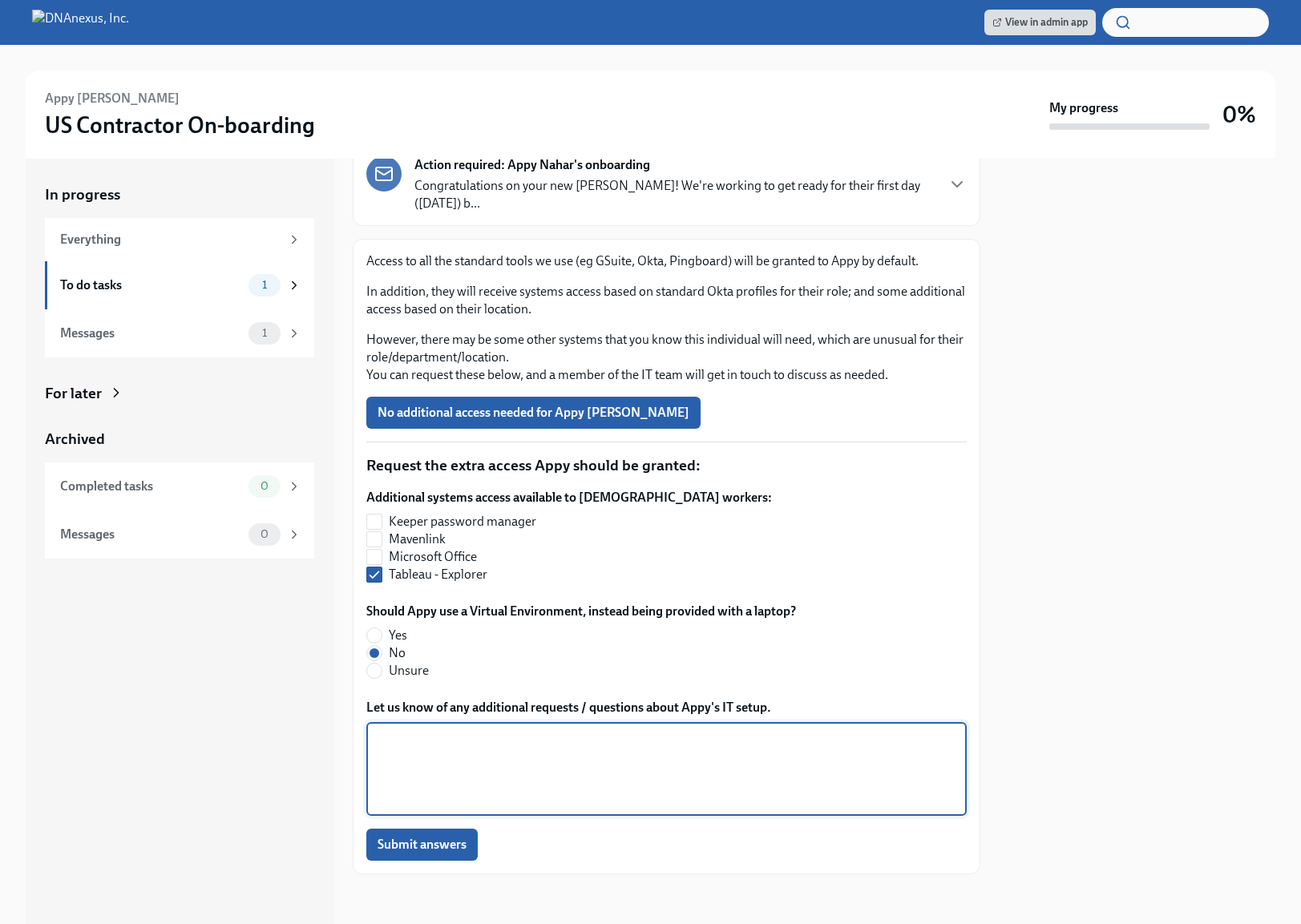
type textarea "W"
paste textarea "SFDC_PROD-DNAnexus-FinanceAccounting"
paste textarea "PAG_PROD_BIG_OpenMetadata"
paste textarea "PAG_PROD_BIG_Superset-Gamma"
drag, startPoint x: 902, startPoint y: 756, endPoint x: 477, endPoint y: 726, distance: 426.1
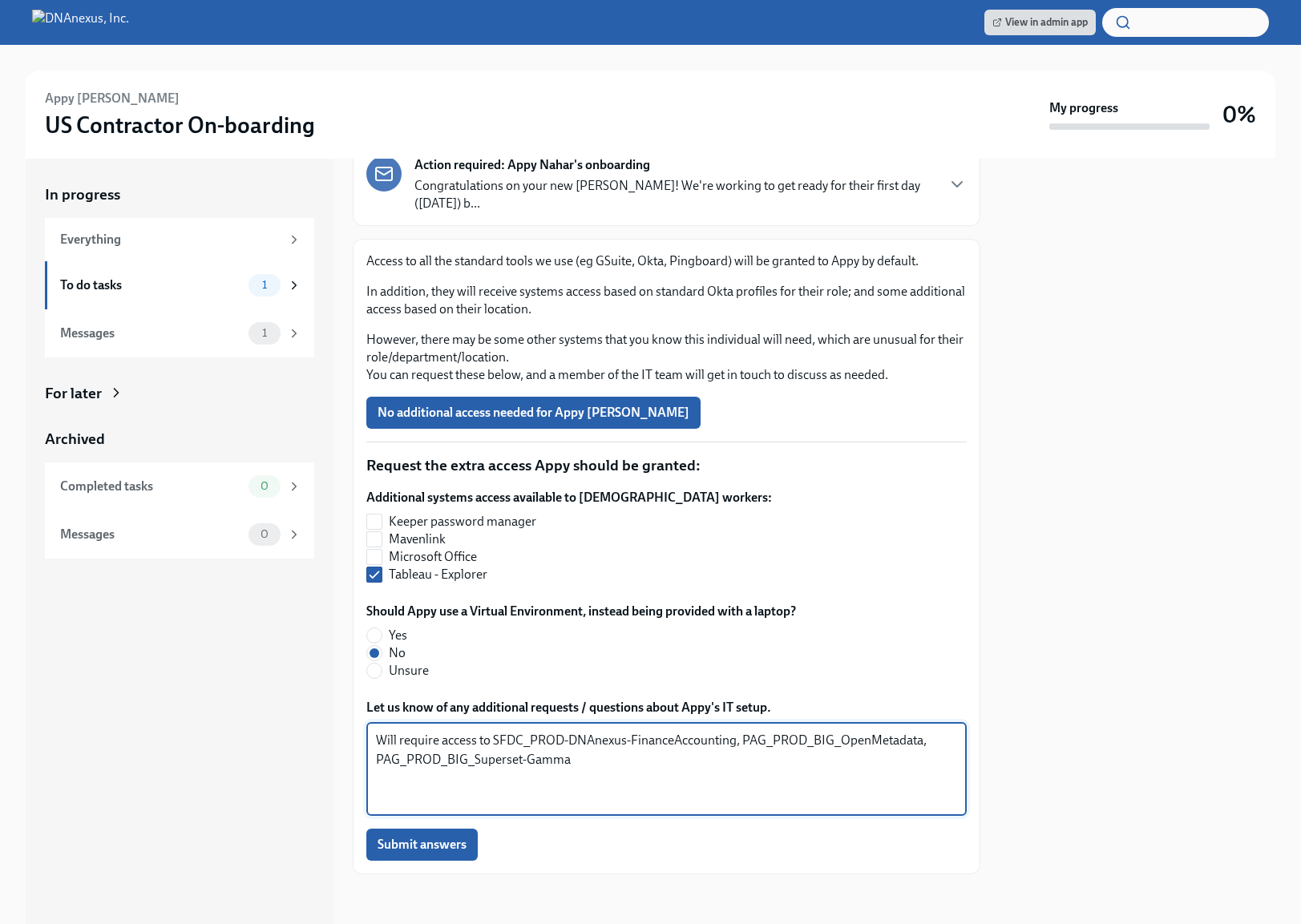
click at [477, 726] on div "Will require access to SFDC_PROD-DNAnexus-FinanceAccounting, PAG_PROD_BIG_OpenM…" at bounding box center [666, 770] width 601 height 93
click at [752, 755] on textarea "Will require access to SFDC_PROD-DNAnexus-FinanceAccounting, PAG_PROD_BIG_OpenM…" at bounding box center [666, 769] width 581 height 77
click at [593, 772] on textarea "Will require access to SFDC_PROD-DNAnexus-FinanceAccounting, PAG_PROD_BIG_OpenM…" at bounding box center [666, 769] width 581 height 77
drag, startPoint x: 593, startPoint y: 772, endPoint x: 204, endPoint y: 675, distance: 400.9
click at [204, 675] on div "In progress Everything To do tasks 1 Messages 1 For later Archived Completed ta…" at bounding box center [650, 541] width 1250 height 765
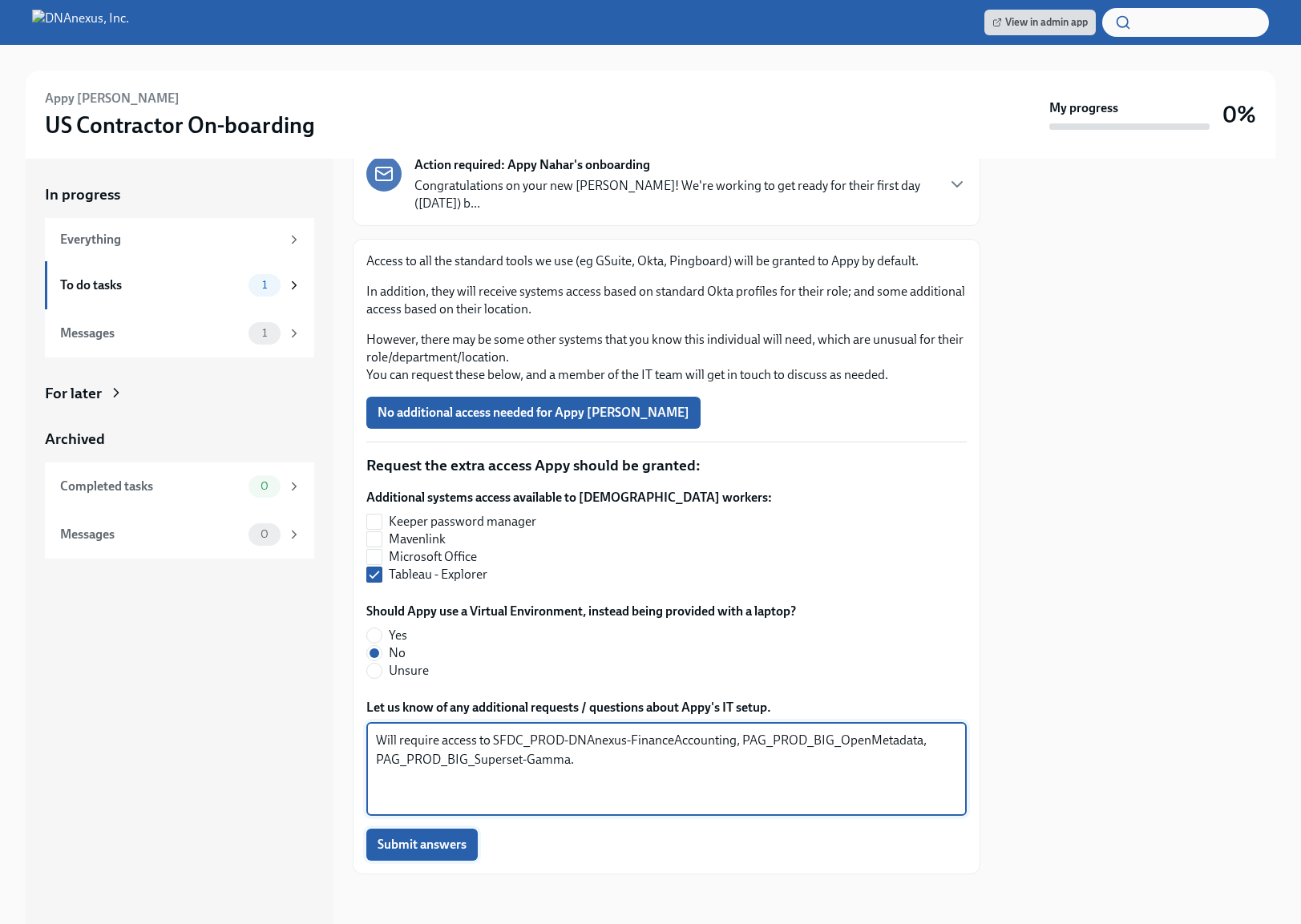
type textarea "Will require access to SFDC_PROD-DNAnexus-FinanceAccounting, PAG_PROD_BIG_OpenM…"
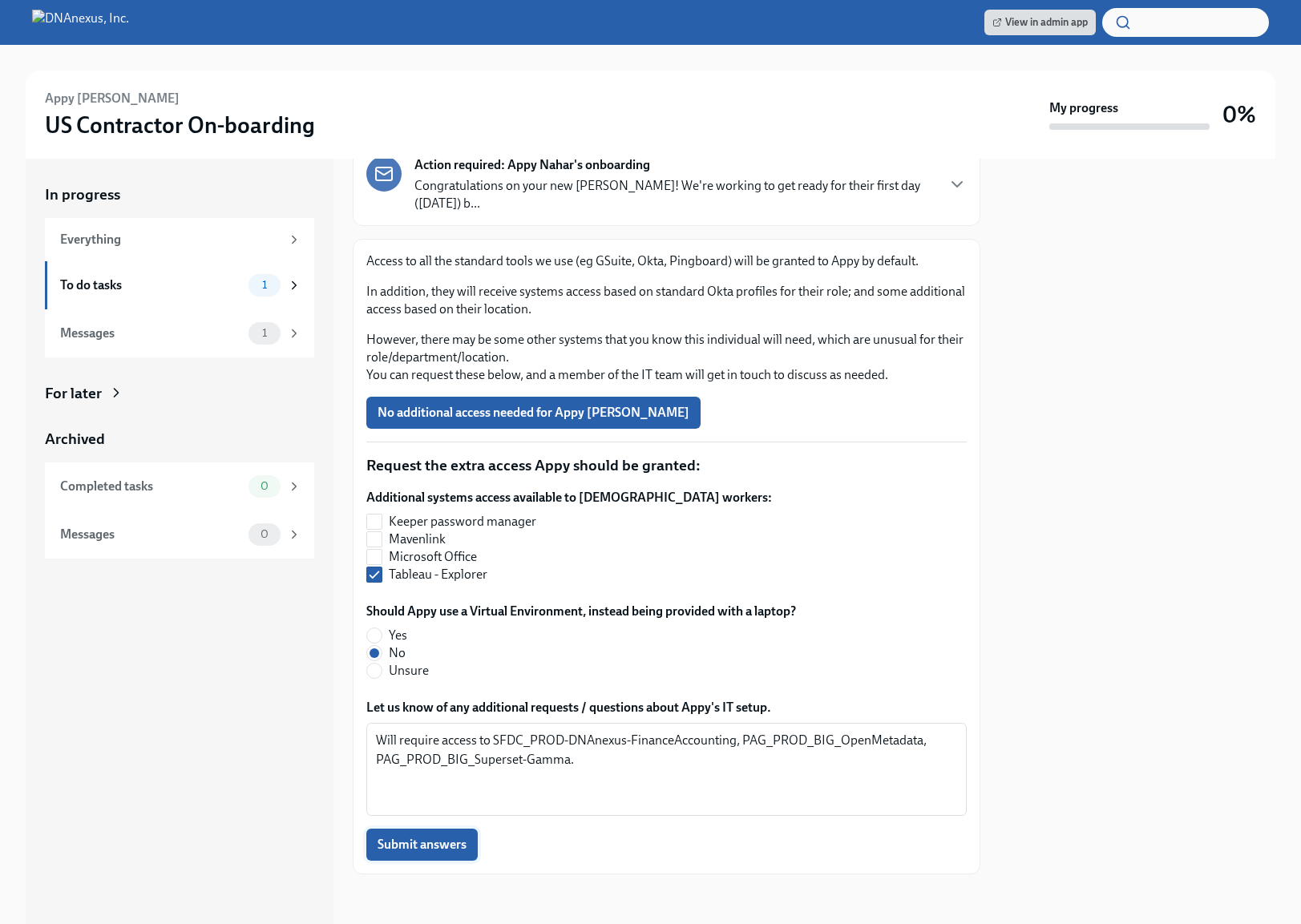
click at [432, 848] on span "Submit answers" at bounding box center [422, 845] width 89 height 16
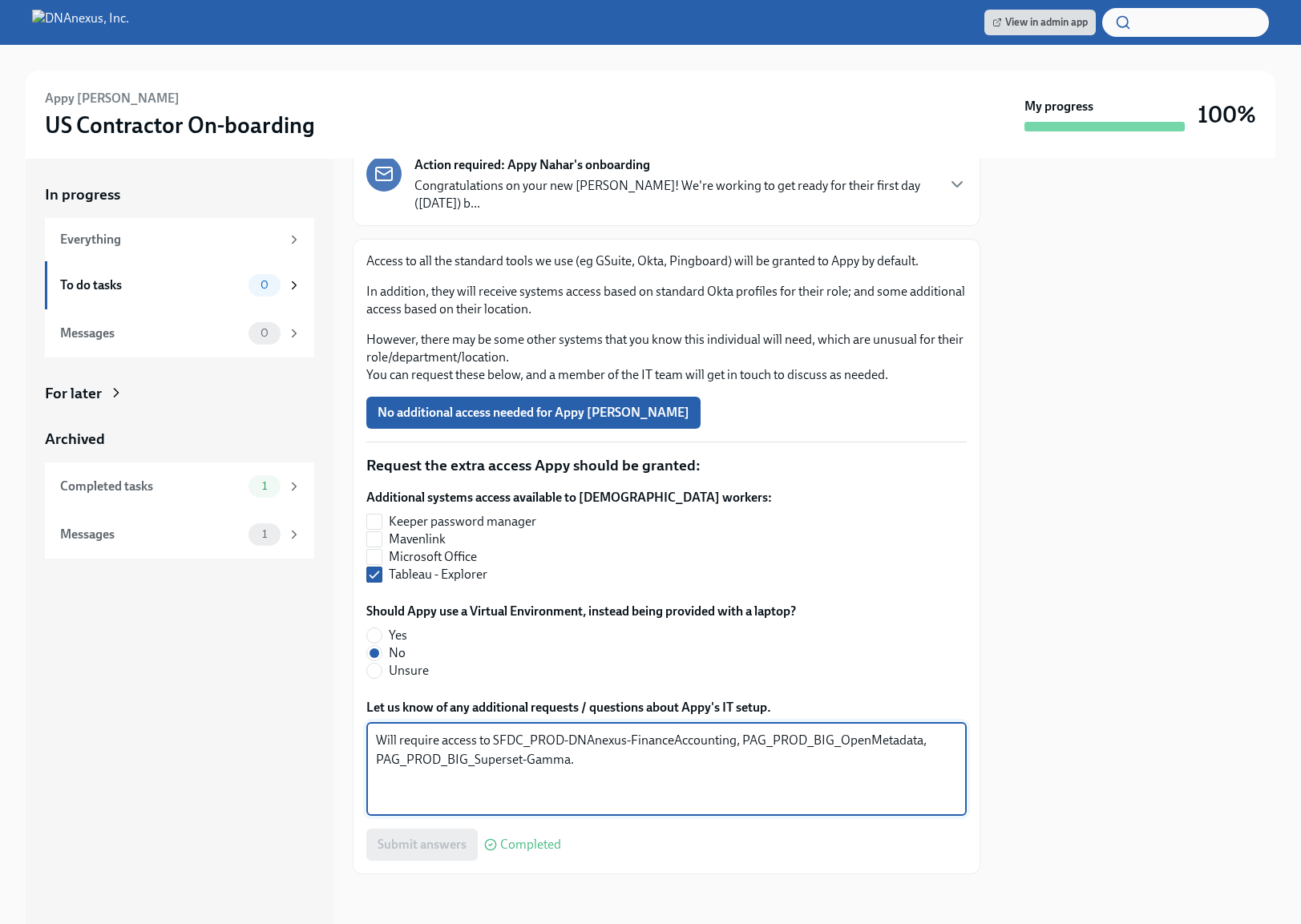
click at [612, 755] on textarea "Will require access to SFDC_PROD-DNAnexus-FinanceAccounting, PAG_PROD_BIG_OpenM…" at bounding box center [666, 769] width 581 height 77
drag, startPoint x: 615, startPoint y: 755, endPoint x: 301, endPoint y: 662, distance: 327.5
click at [301, 662] on div "In progress Everything To do tasks 0 Messages 0 For later Archived Completed ta…" at bounding box center [650, 541] width 1250 height 765
click at [298, 774] on div "In progress Everything To do tasks 0 Messages 0 For later Archived Completed ta…" at bounding box center [179, 541] width 308 height 765
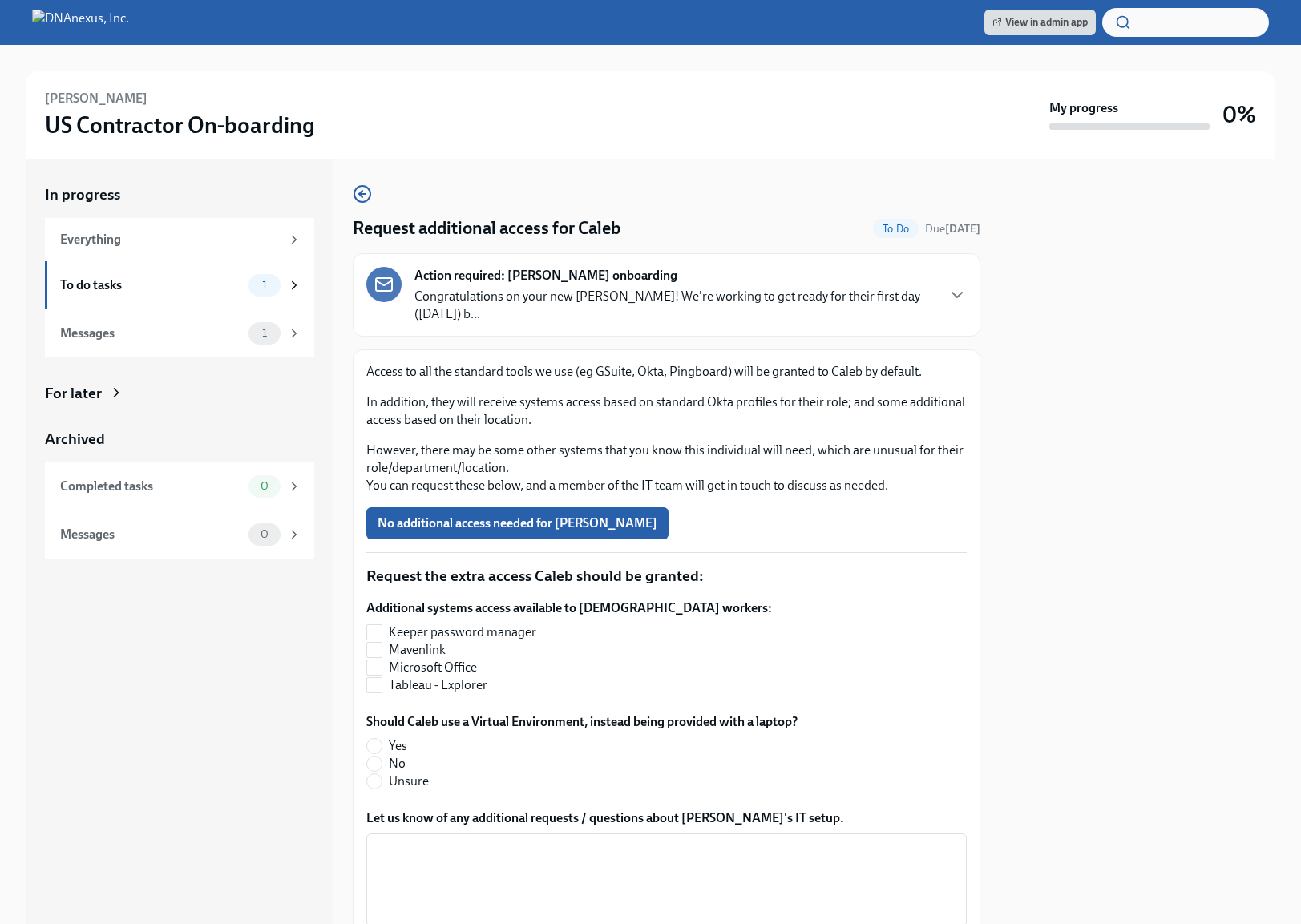
scroll to position [32, 0]
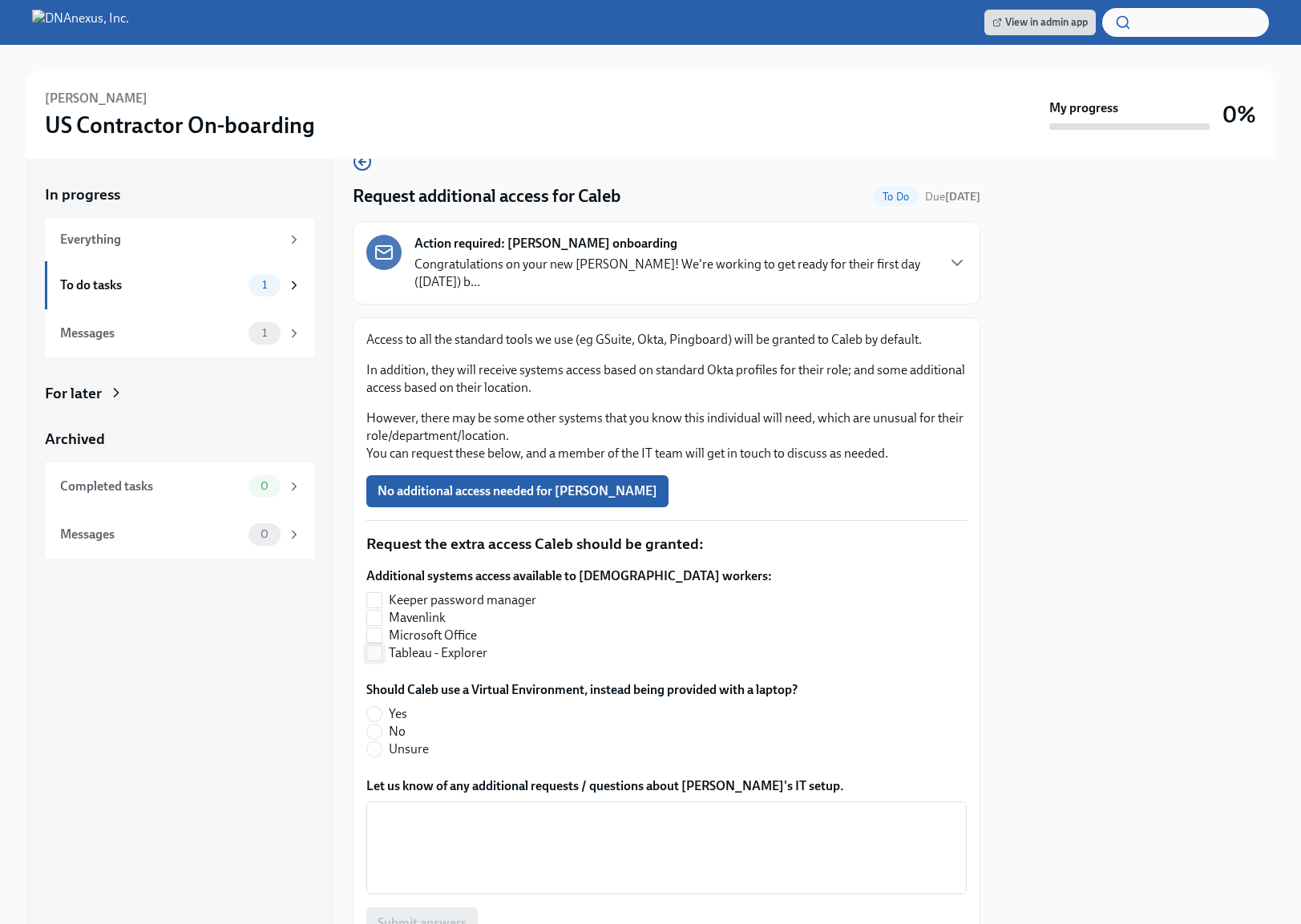
click at [459, 658] on span "Tableau - Explorer" at bounding box center [438, 653] width 99 height 17
click at [382, 658] on input "Tableau - Explorer" at bounding box center [374, 653] width 15 height 15
checkbox input "true"
click at [388, 713] on span "Yes" at bounding box center [397, 714] width 18 height 17
click at [382, 713] on input "Yes" at bounding box center [374, 714] width 15 height 15
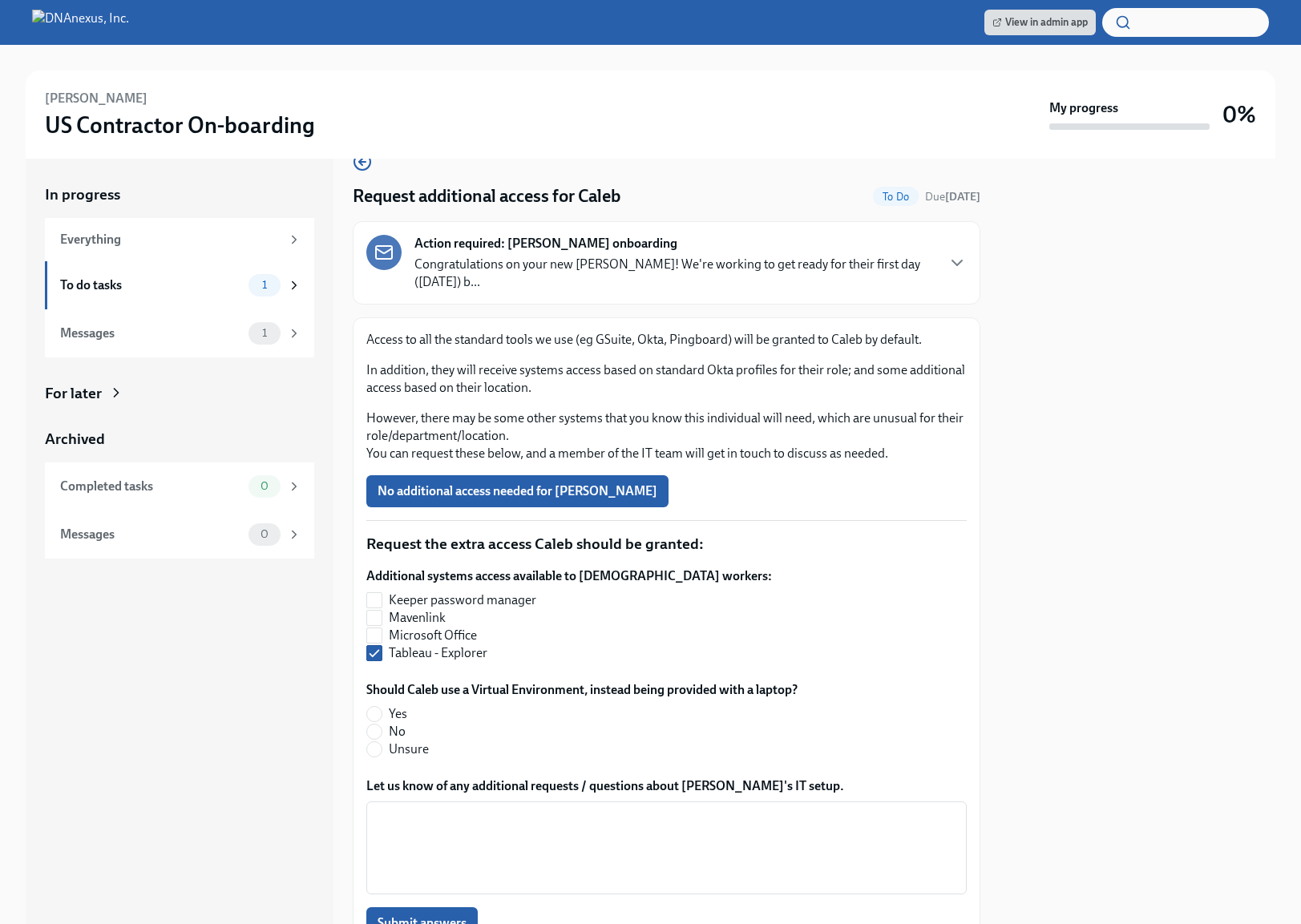
radio input "true"
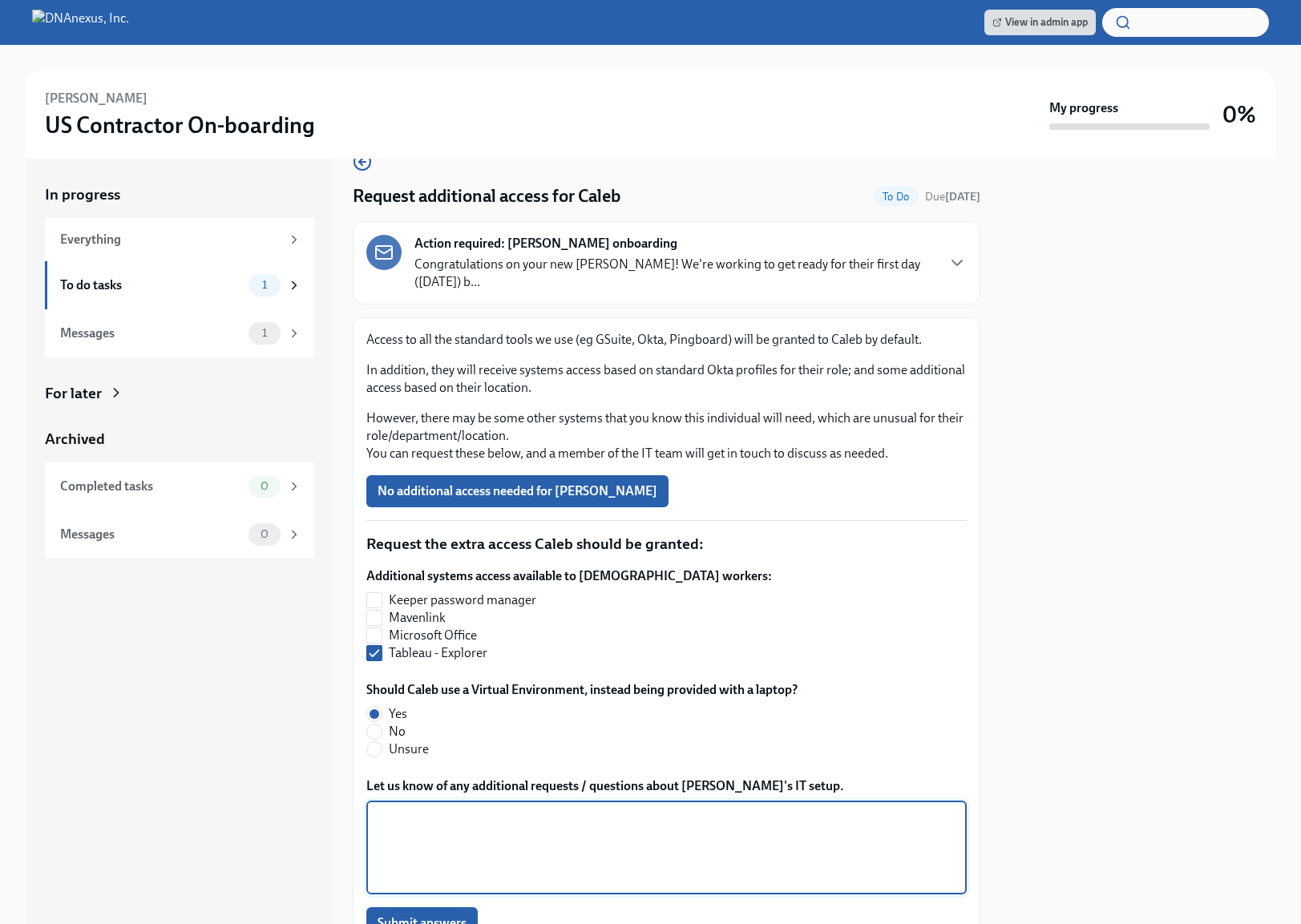
click at [439, 836] on textarea "Let us know of any additional requests / questions about Caleb's IT setup." at bounding box center [666, 847] width 581 height 77
paste textarea "Will require access to SFDC_PROD-DNAnexus-FinanceAccounting, PAG_PROD_BIG_OpenM…"
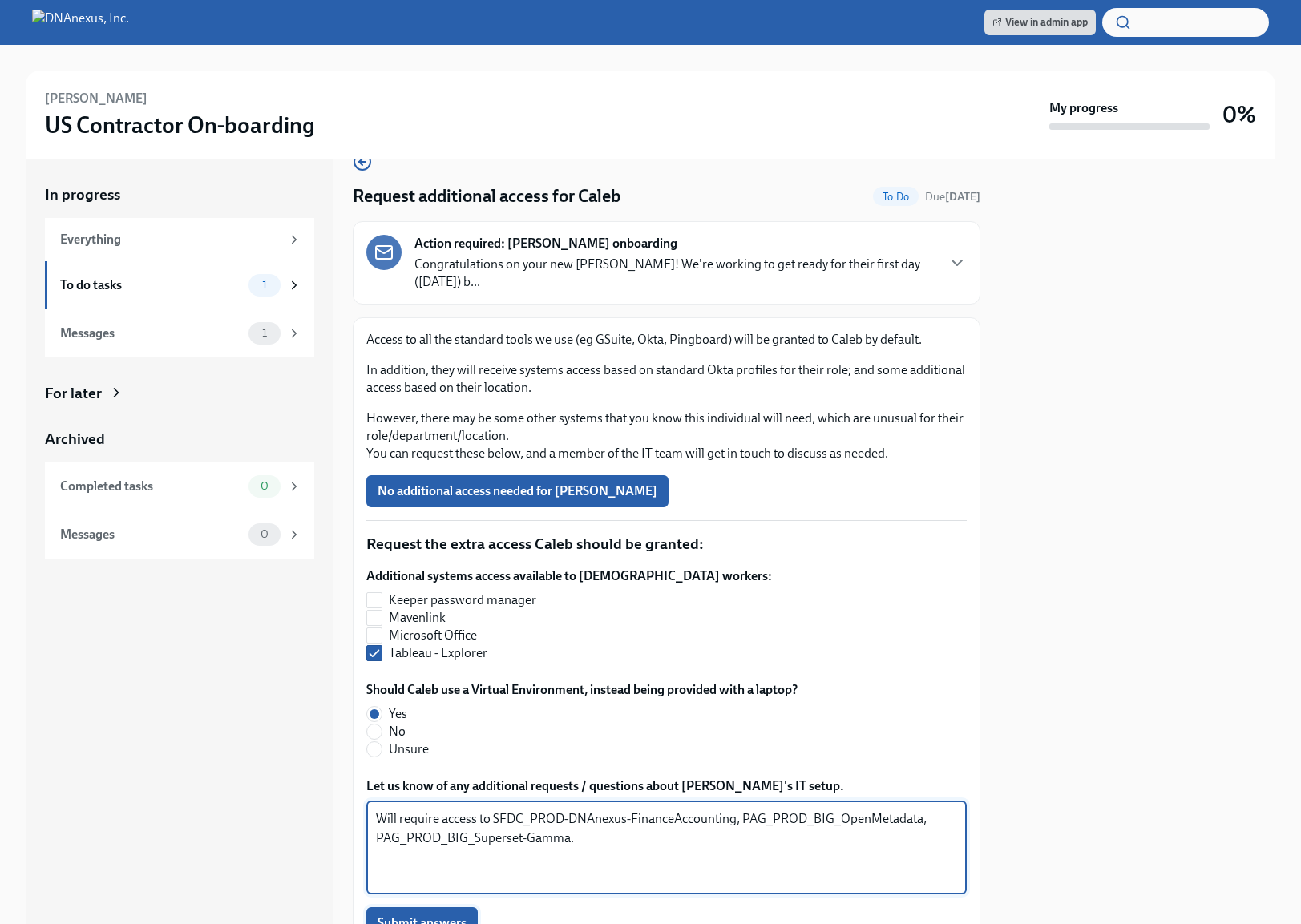
type textarea "Will require access to SFDC_PROD-DNAnexus-FinanceAccounting, PAG_PROD_BIG_OpenM…"
click at [435, 916] on span "Submit answers" at bounding box center [422, 923] width 89 height 16
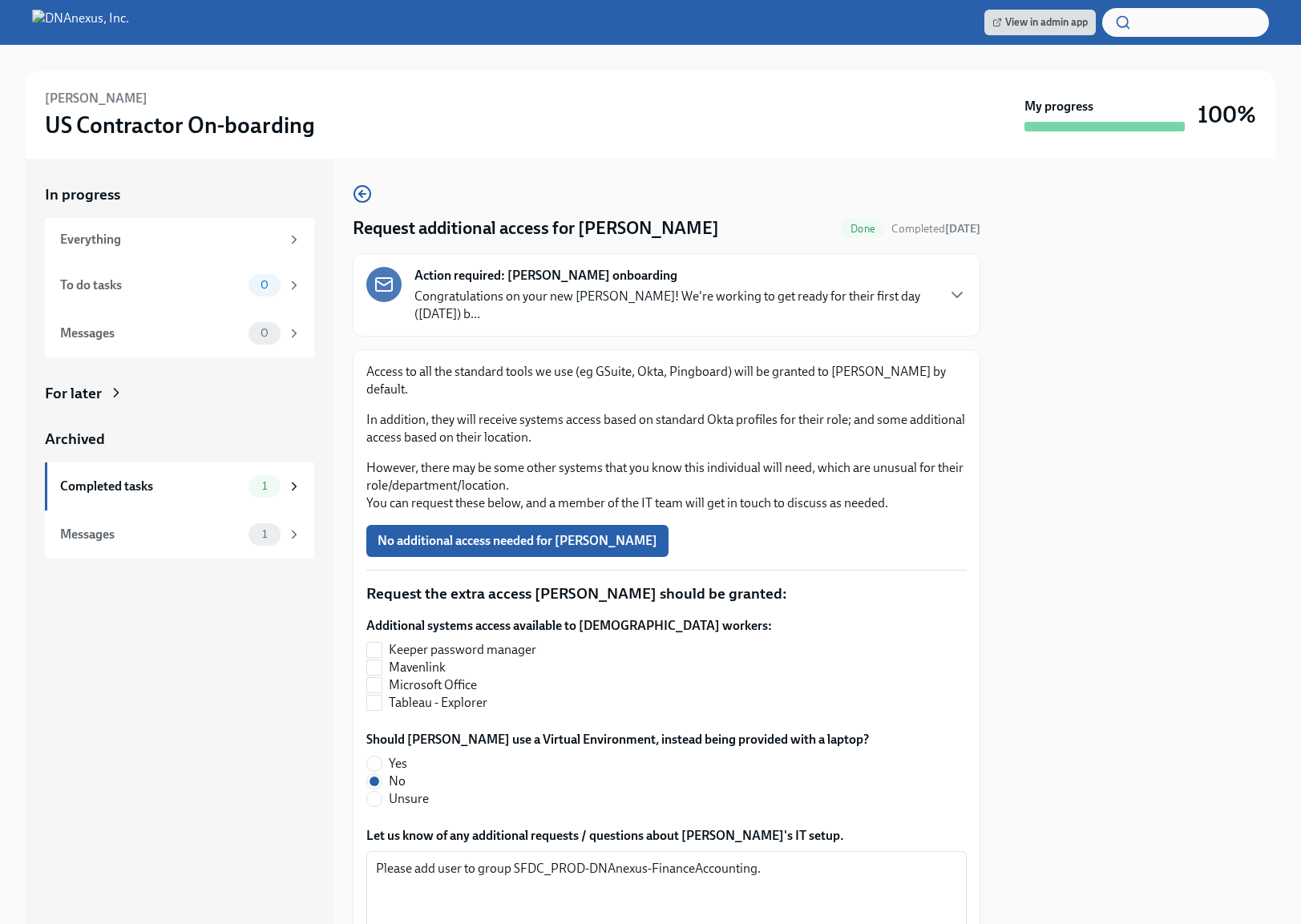
scroll to position [112, 0]
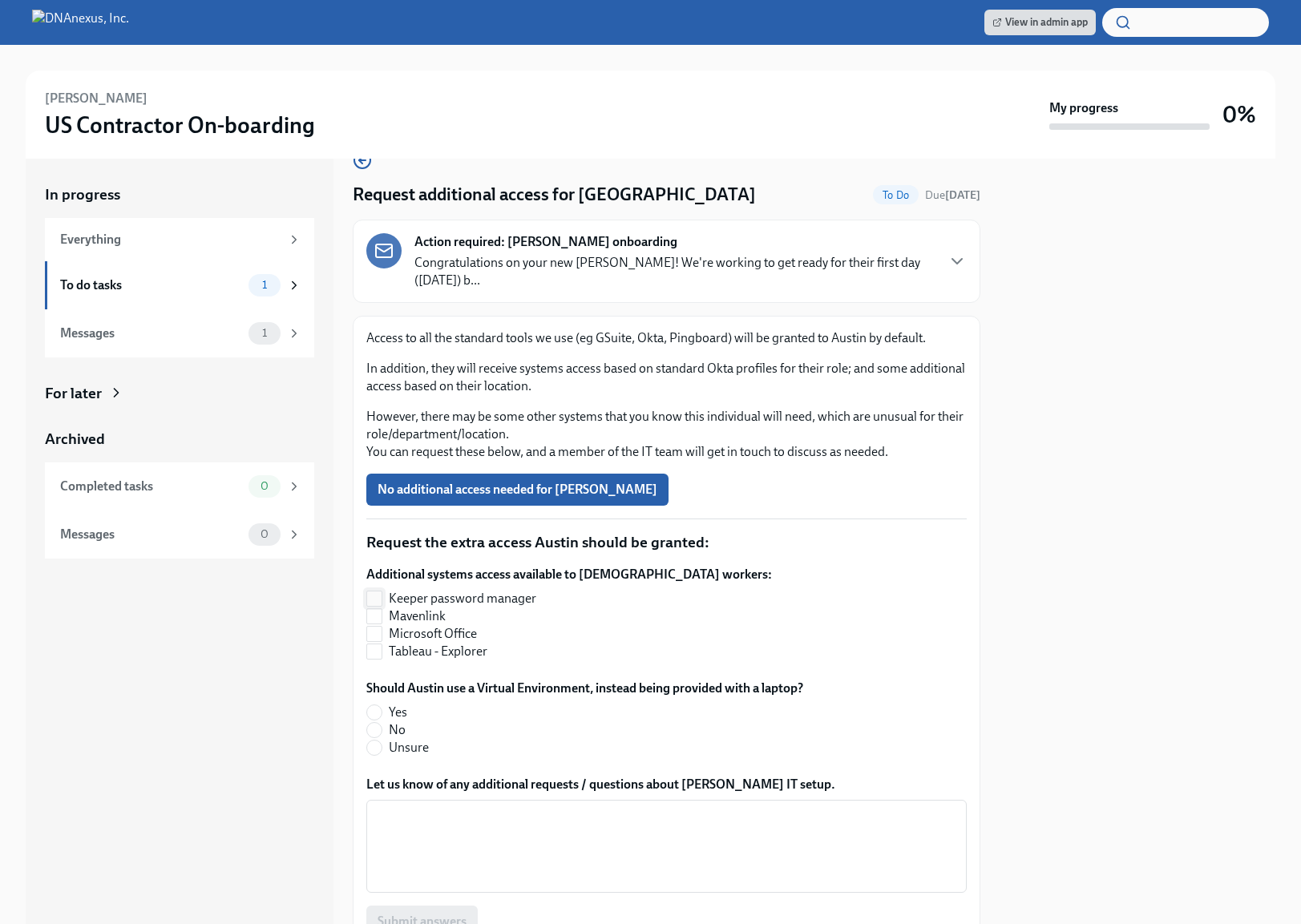
scroll to position [40, 0]
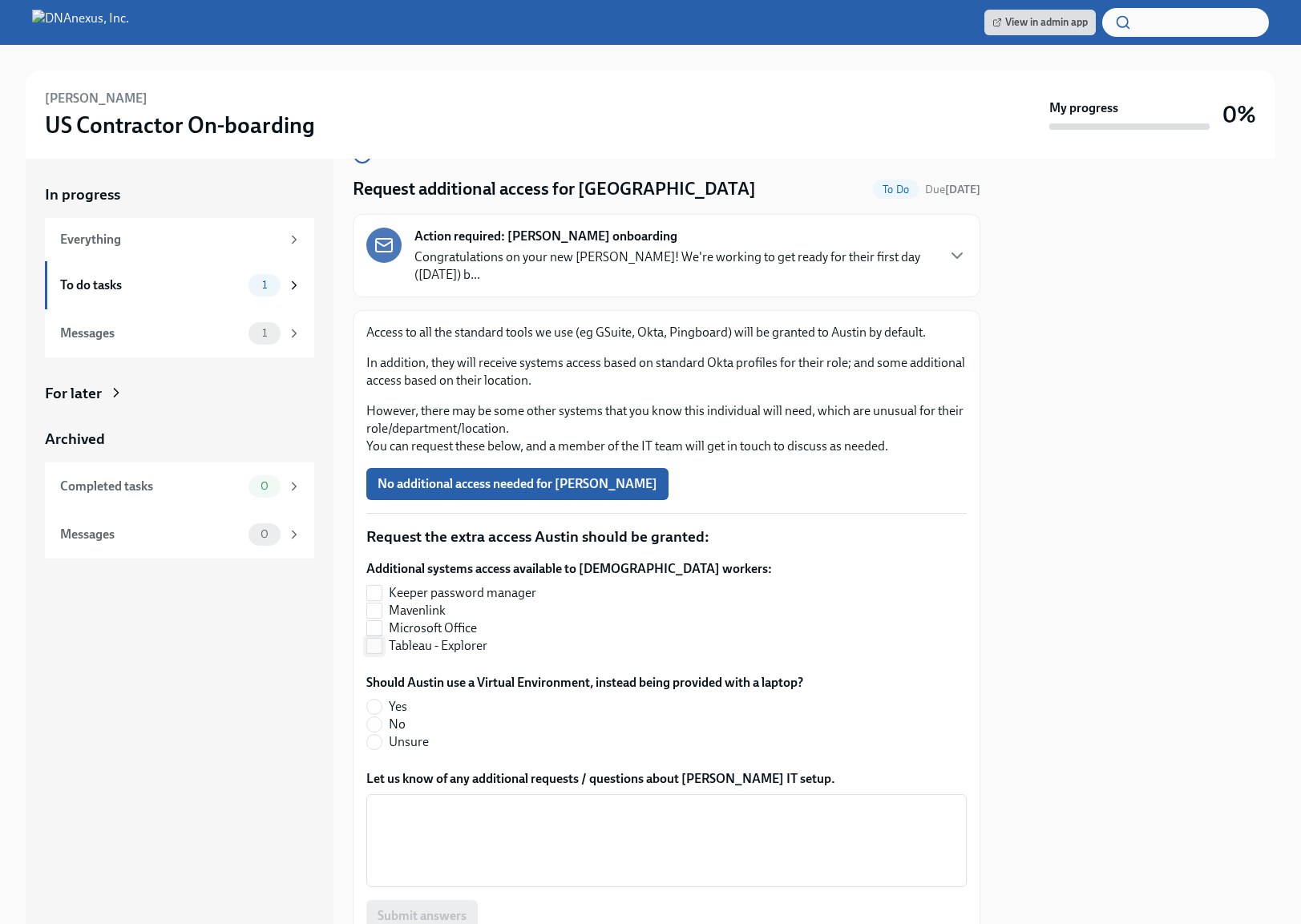
click at [419, 646] on span "Tableau - Explorer" at bounding box center [438, 646] width 99 height 17
click at [382, 646] on input "Tableau - Explorer" at bounding box center [374, 646] width 15 height 15
checkbox input "true"
click at [385, 724] on label "No" at bounding box center [578, 724] width 424 height 17
click at [382, 724] on input "No" at bounding box center [374, 724] width 15 height 15
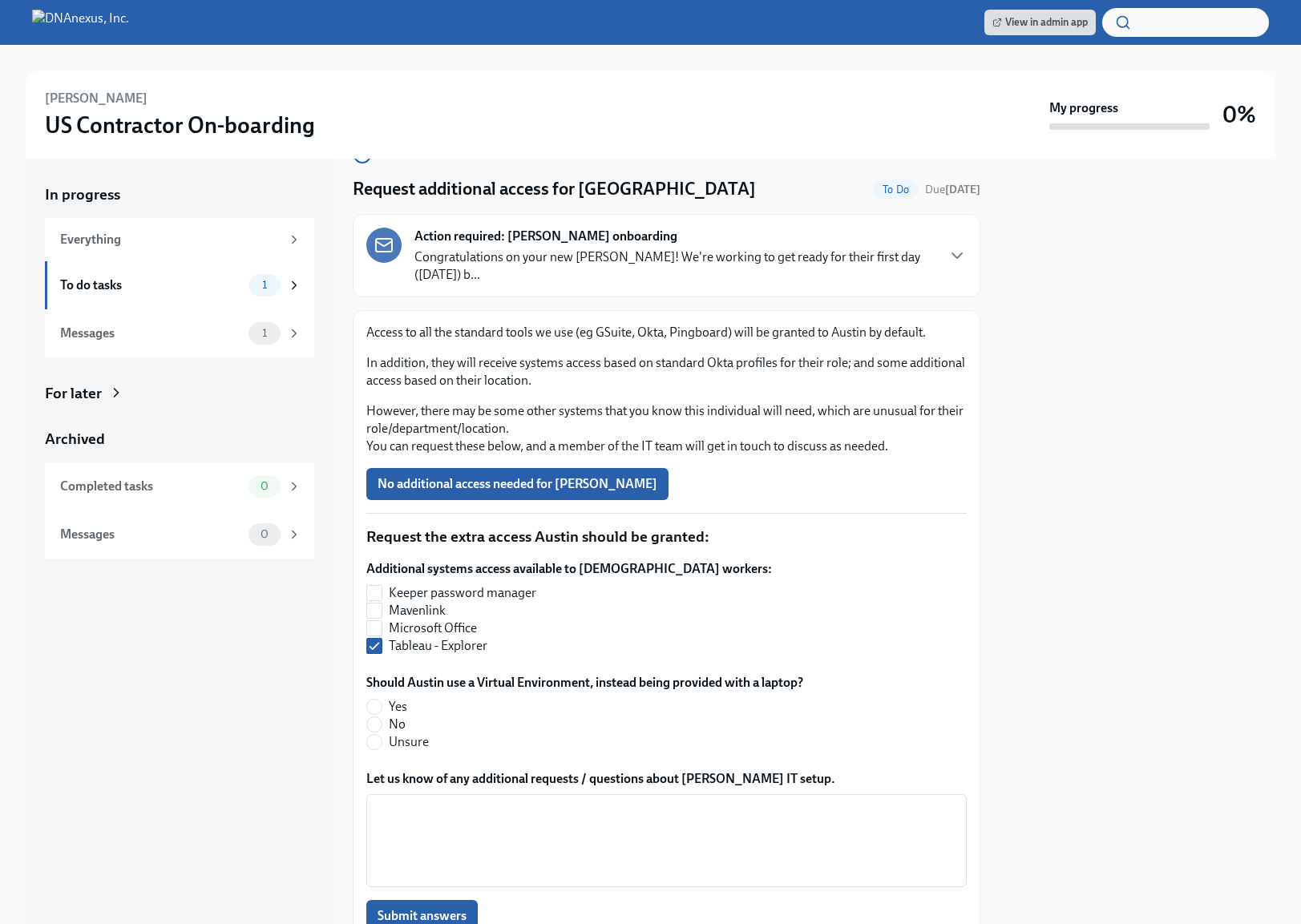
radio input "true"
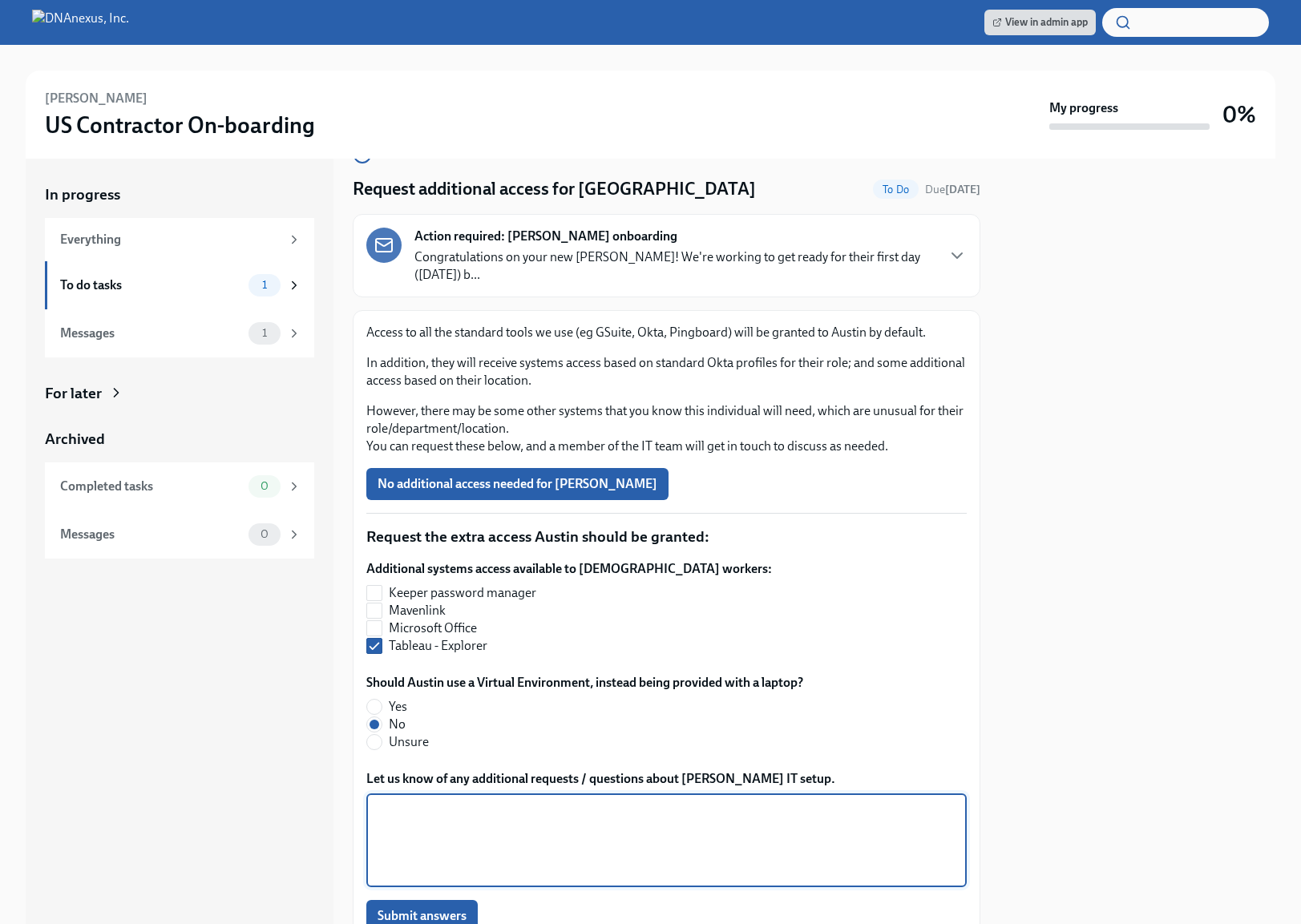
click at [448, 829] on textarea "Let us know of any additional requests / questions about Austin's IT setup." at bounding box center [666, 840] width 581 height 77
paste textarea "Will require access to SFDC_PROD-DNAnexus-FinanceAccounting, PAG_PROD_BIG_OpenM…"
drag, startPoint x: 492, startPoint y: 812, endPoint x: 739, endPoint y: 818, distance: 247.1
click at [739, 818] on textarea "Will require access to SFDC_PROD-DNAnexus-FinanceAccounting, PAG_PROD_BIG_OpenM…" at bounding box center [666, 840] width 581 height 77
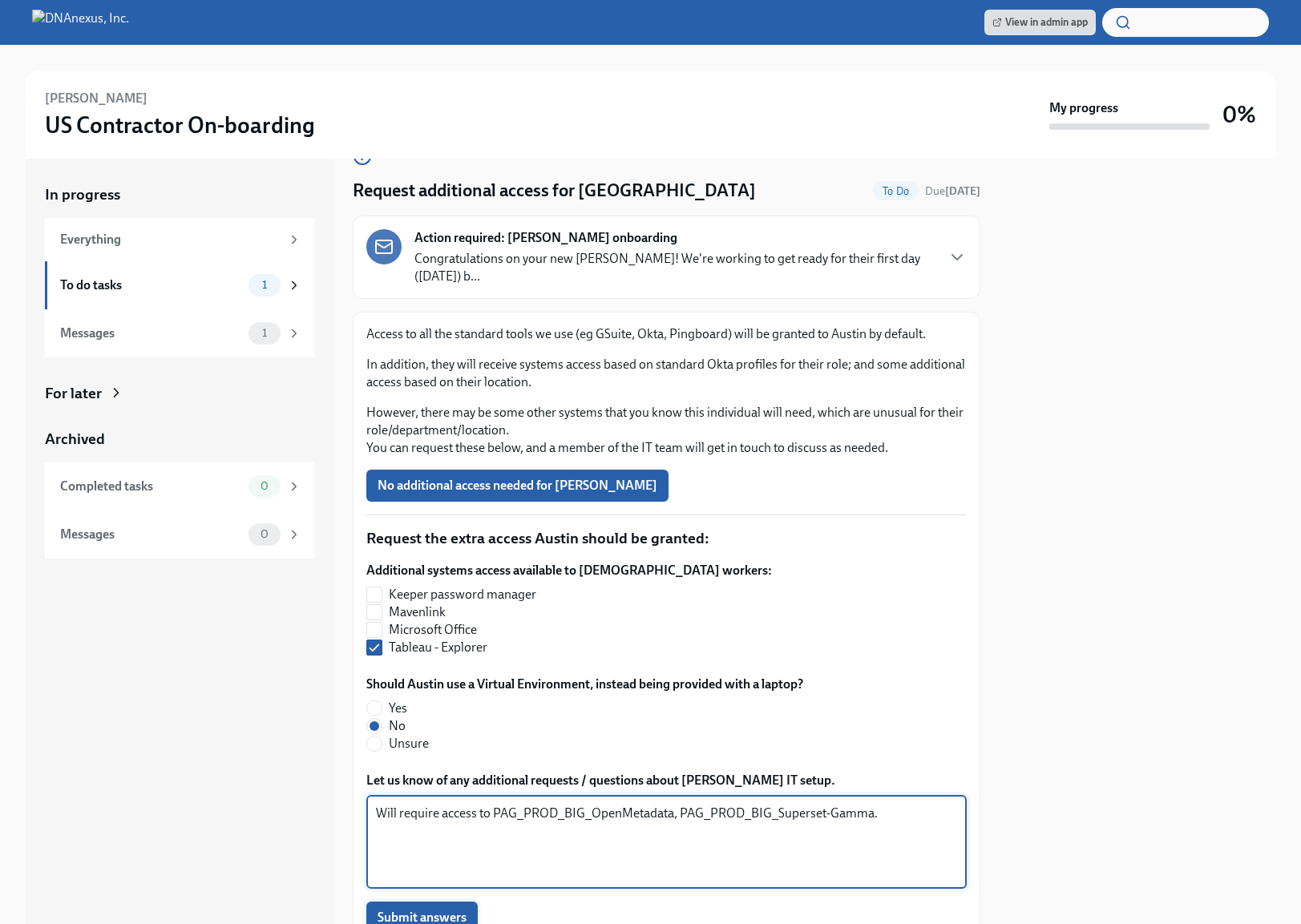
type textarea "Will require access to PAG_PROD_BIG_OpenMetadata, PAG_PROD_BIG_Superset-Gamma."
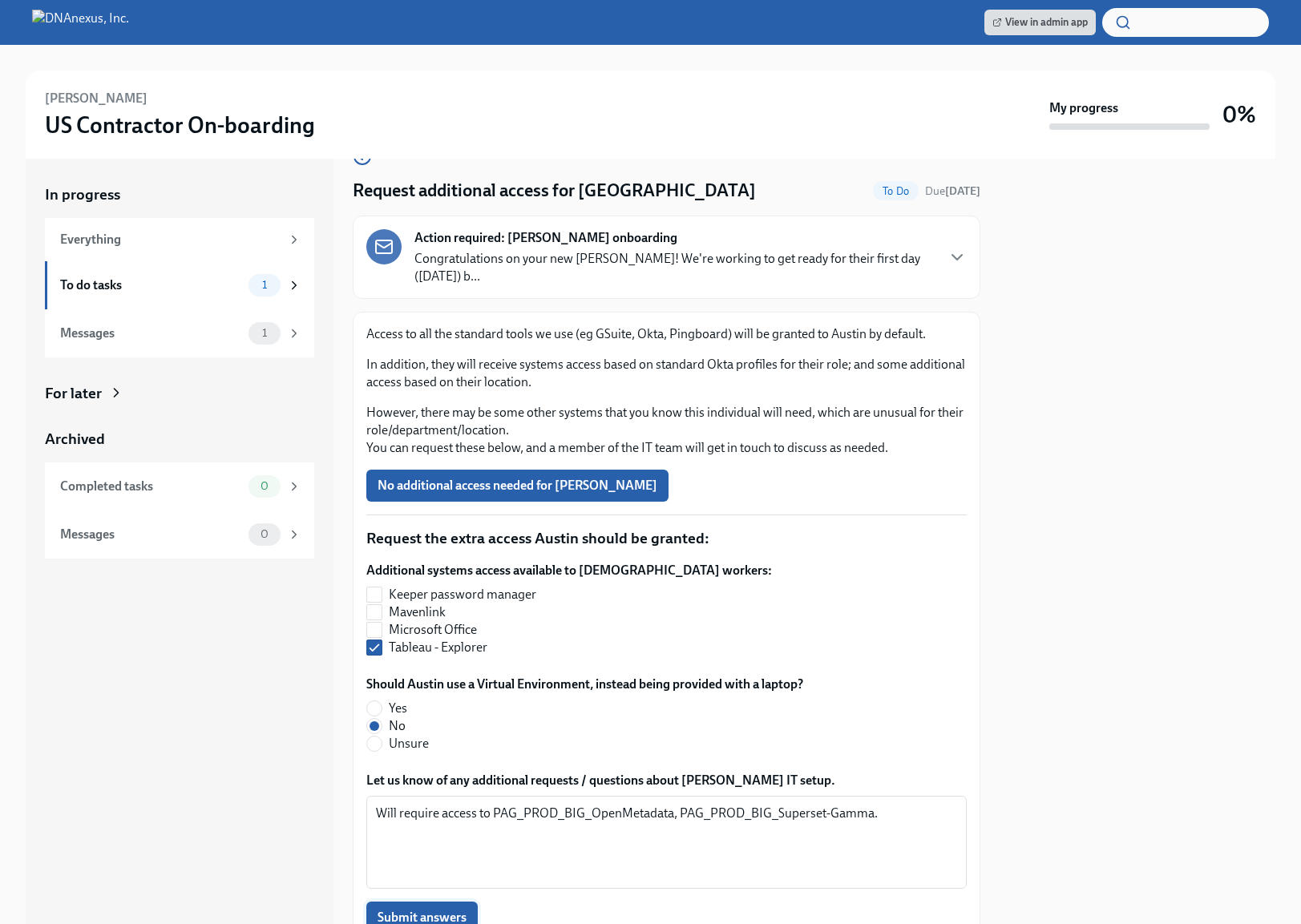
click at [403, 921] on span "Submit answers" at bounding box center [422, 917] width 89 height 16
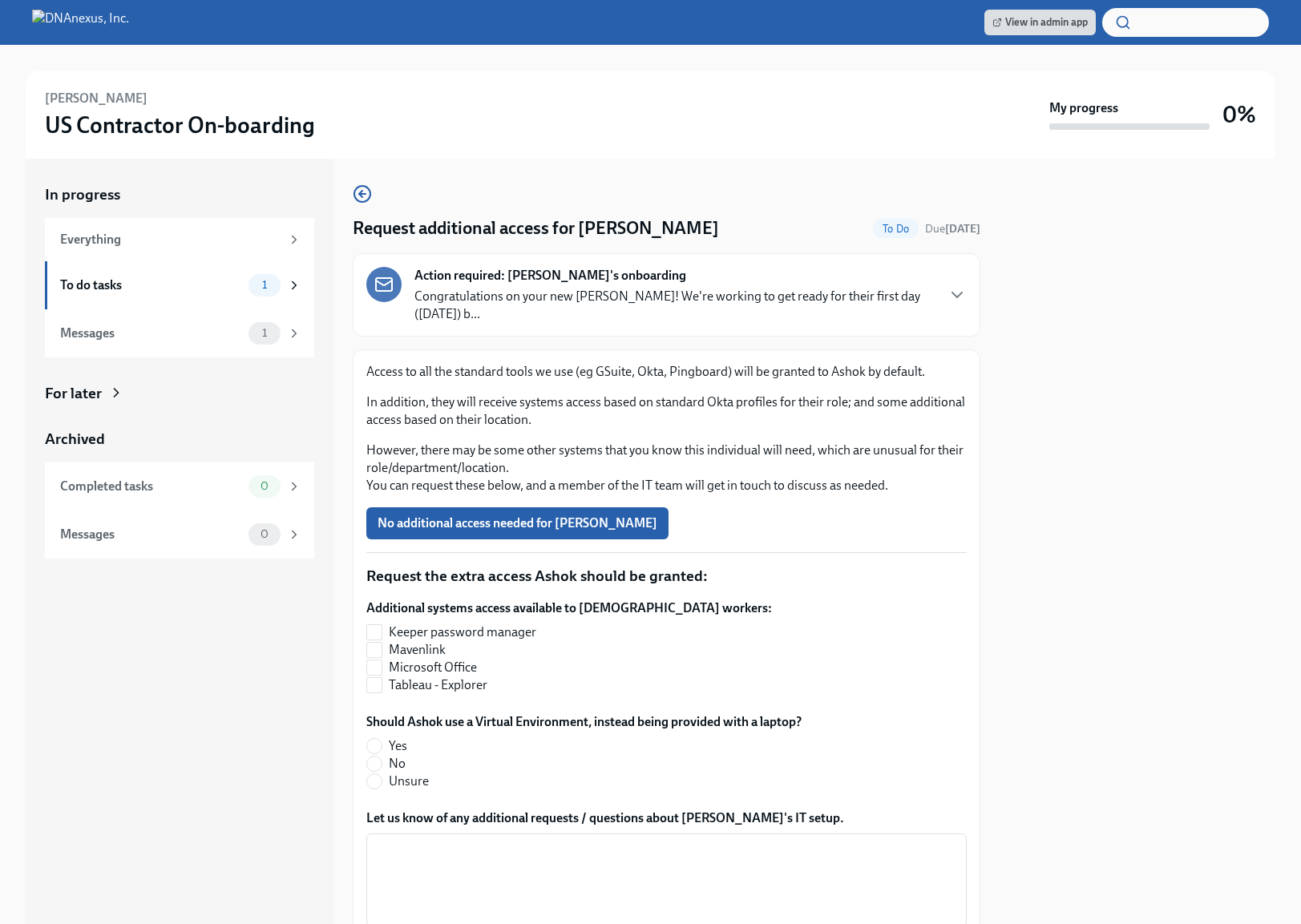
click at [389, 742] on span "Yes" at bounding box center [397, 746] width 18 height 17
click at [382, 742] on input "Yes" at bounding box center [374, 746] width 15 height 15
radio input "true"
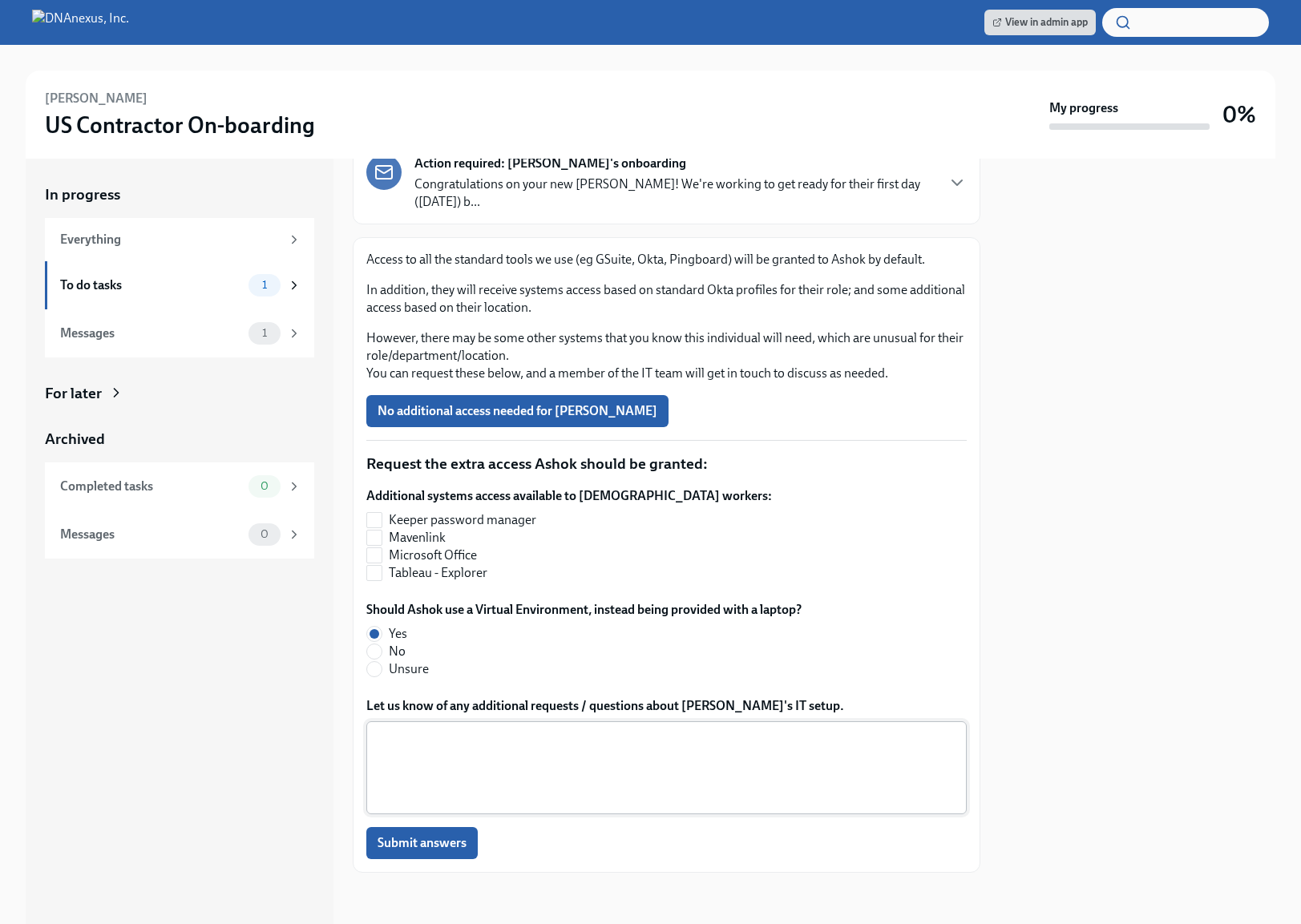
click at [595, 737] on textarea "Let us know of any additional requests / questions about Ashok's IT setup." at bounding box center [666, 767] width 581 height 77
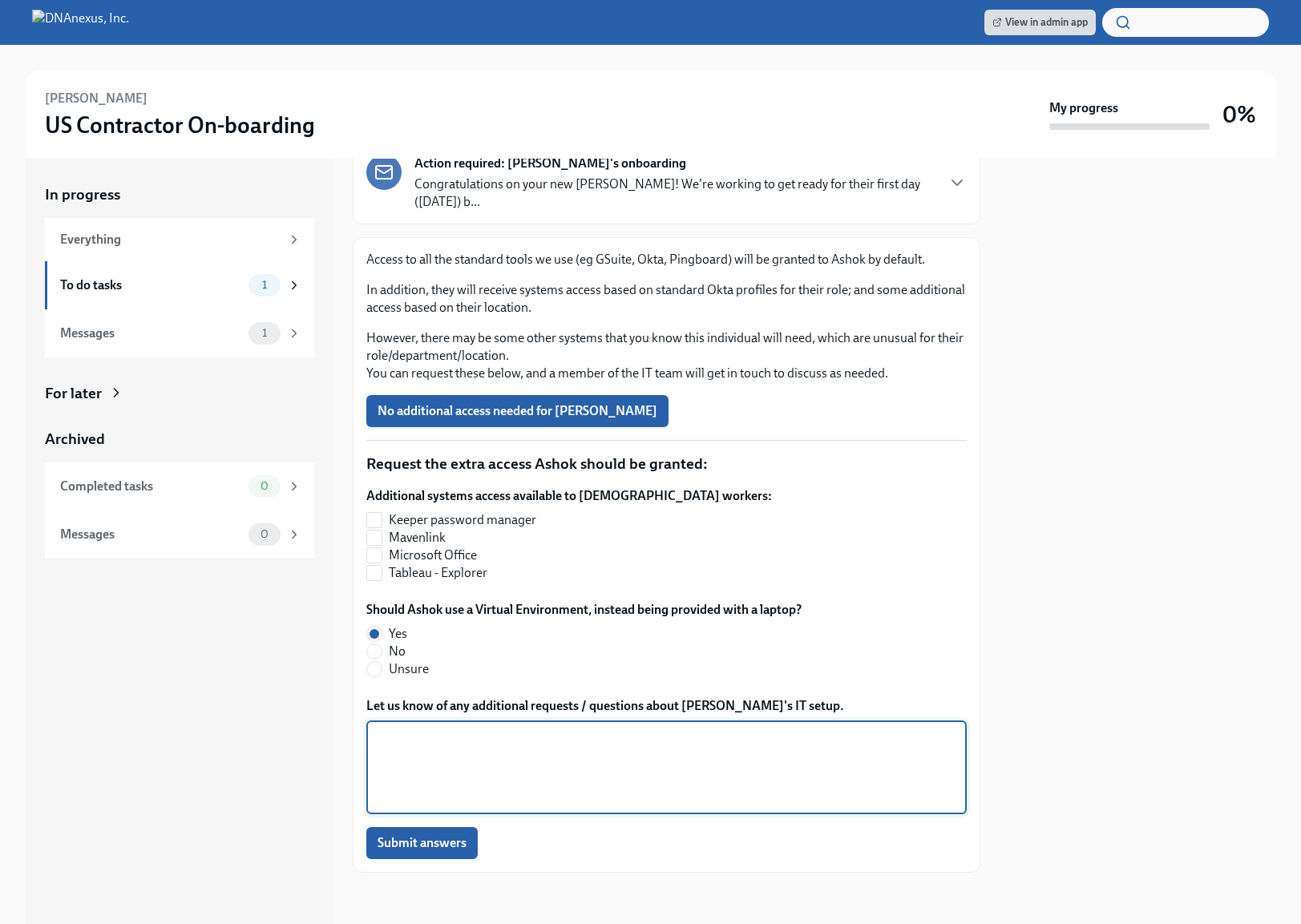
paste textarea "DNA Financial Reader"
type textarea ""DNA Financial Reader" Netsuite role."
click at [413, 827] on button "Submit answers" at bounding box center [421, 843] width 111 height 32
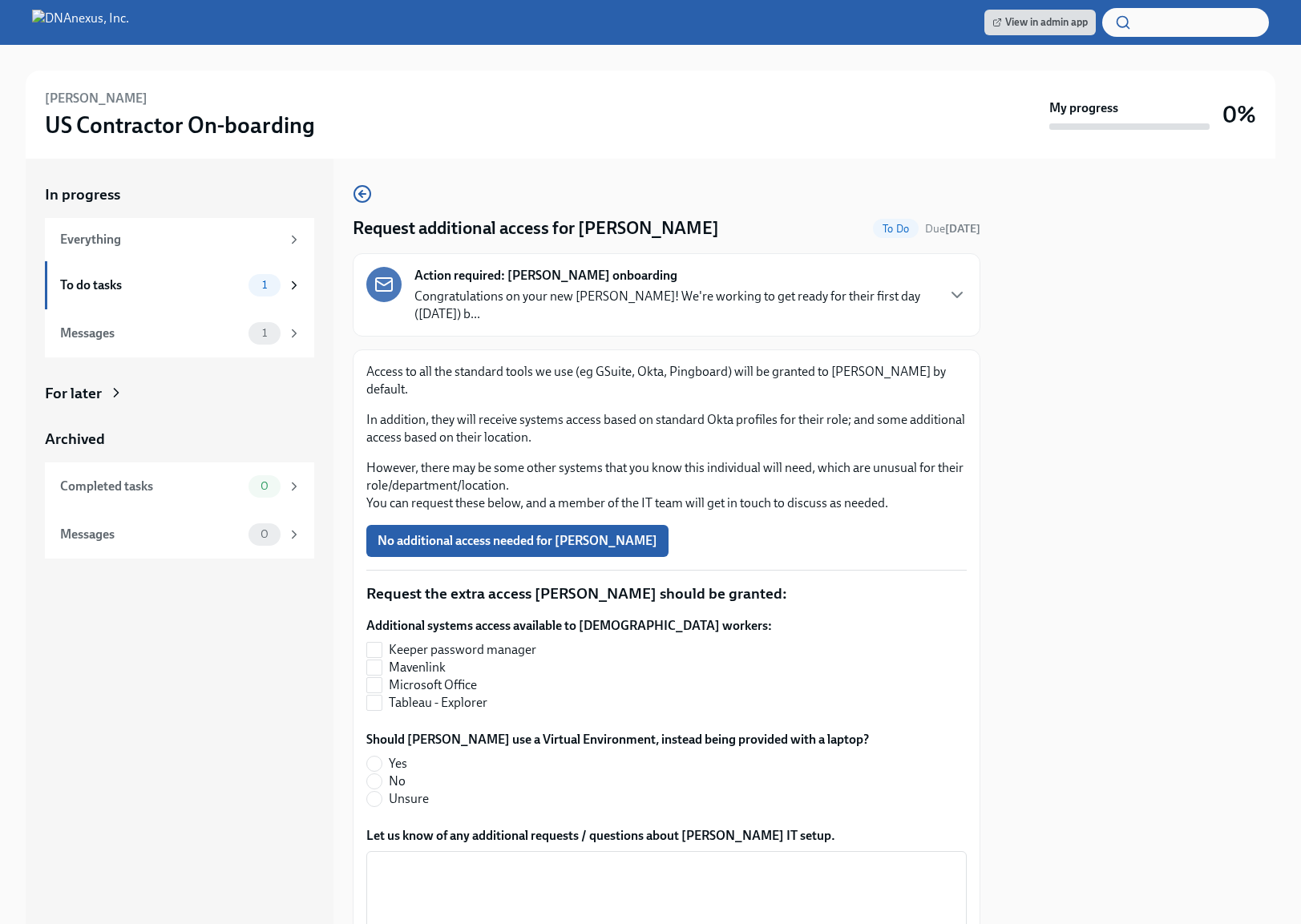
scroll to position [112, 0]
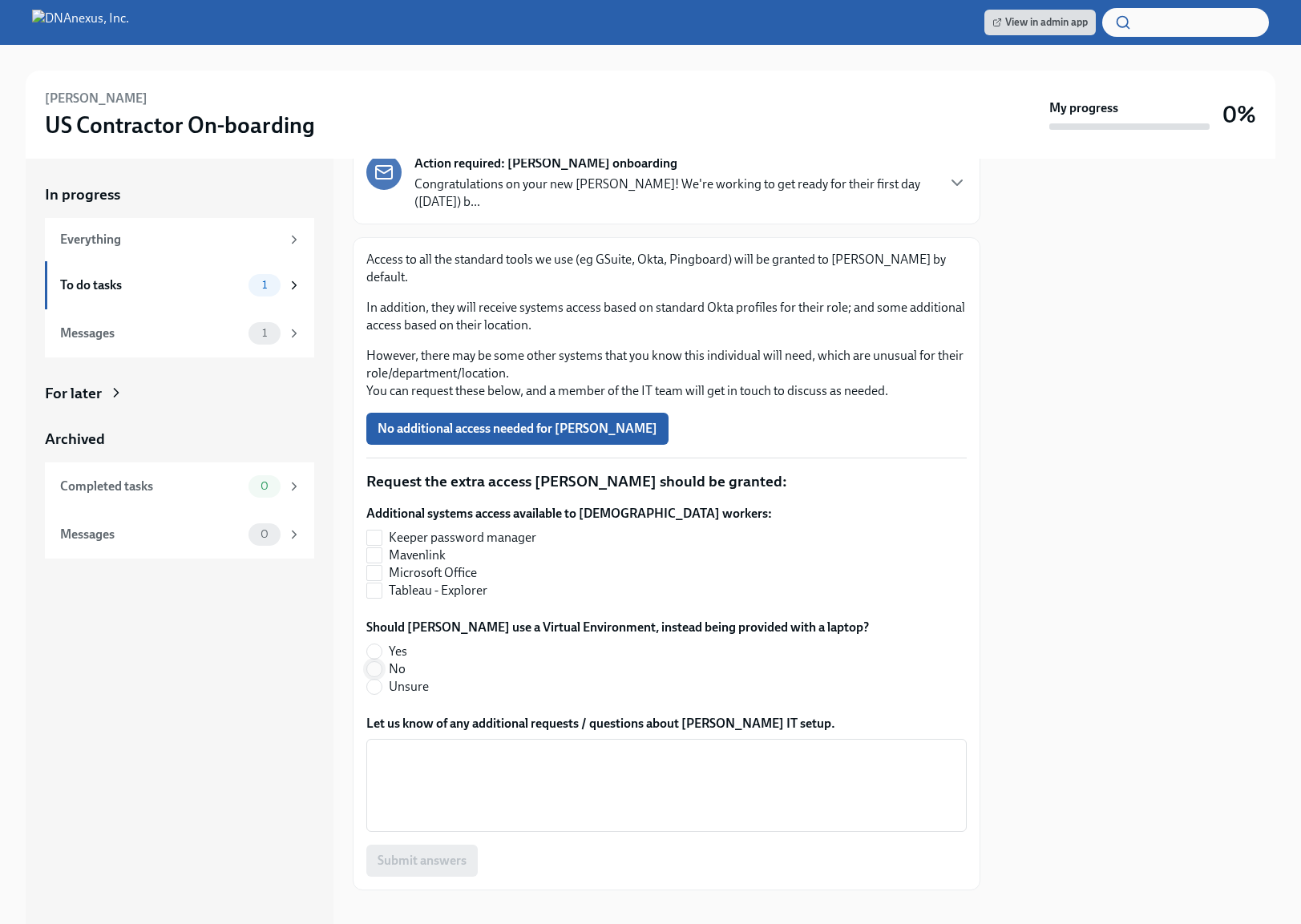
click at [374, 662] on input "No" at bounding box center [374, 669] width 15 height 15
radio input "true"
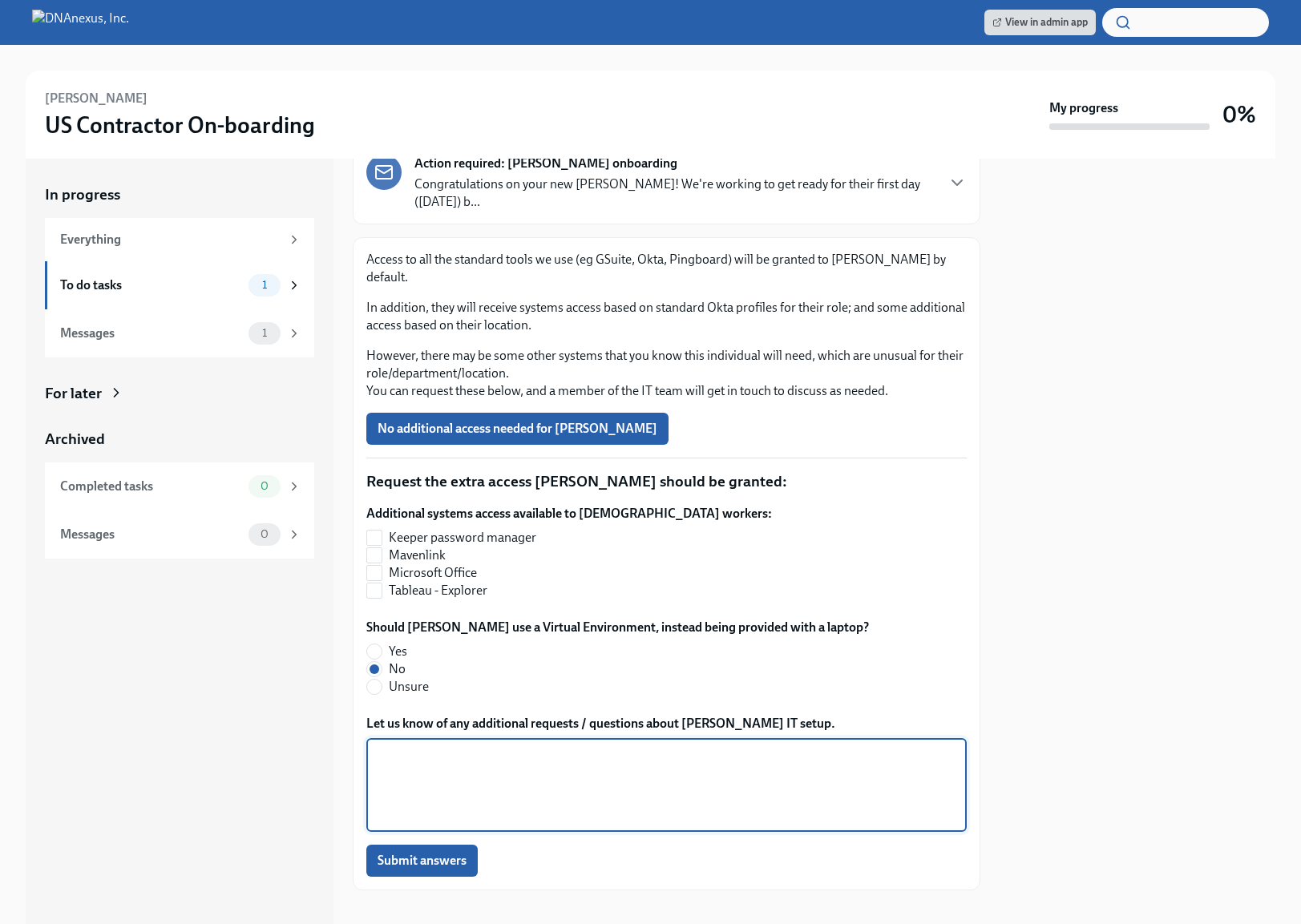
click at [830, 747] on textarea "Let us know of any additional requests / questions about [PERSON_NAME] IT setup." at bounding box center [666, 785] width 581 height 77
paste textarea ""DNA Financial Reader" Netsuite role."
type textarea ""DNA Financial Reader" Netsuite role."
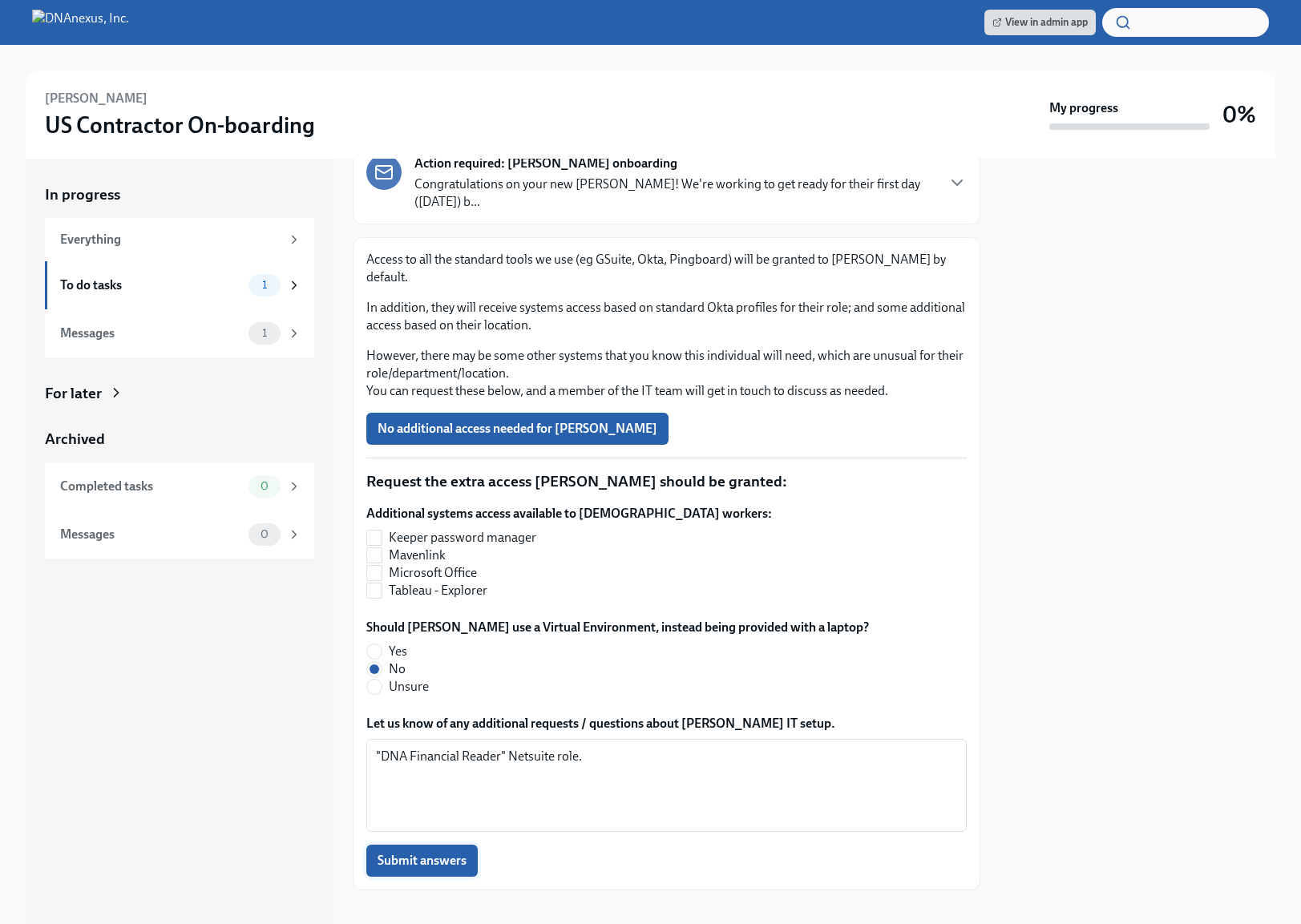
click at [450, 853] on span "Submit answers" at bounding box center [422, 861] width 89 height 16
